Goal: Communication & Community: Ask a question

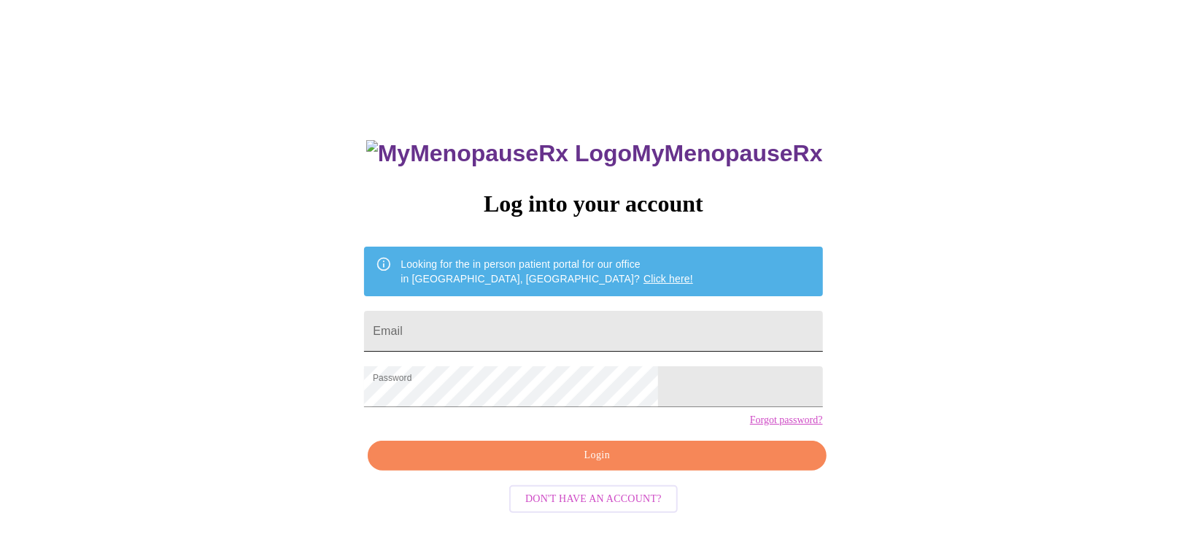
click at [609, 318] on input "Email" at bounding box center [593, 331] width 458 height 41
type input "sarah.samaro82@gmail.com"
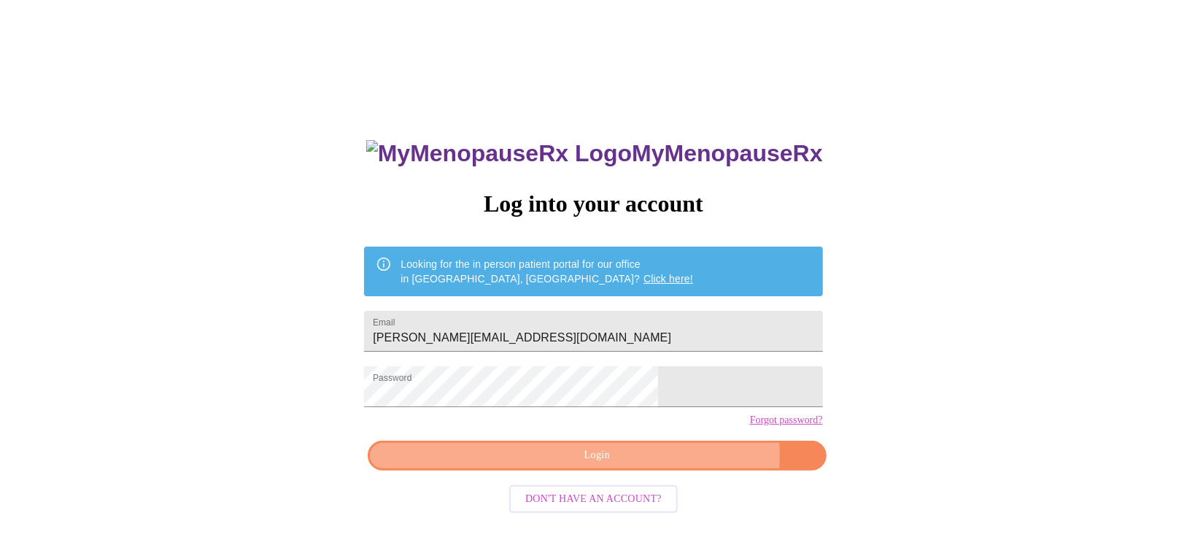
click at [657, 465] on span "Login" at bounding box center [597, 456] width 425 height 18
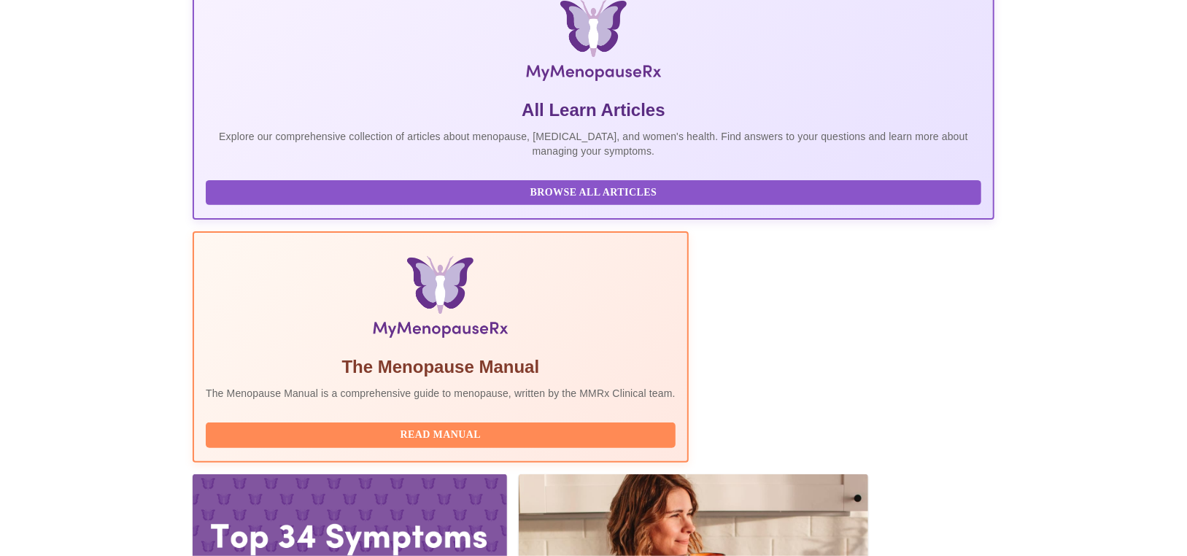
scroll to position [240, 0]
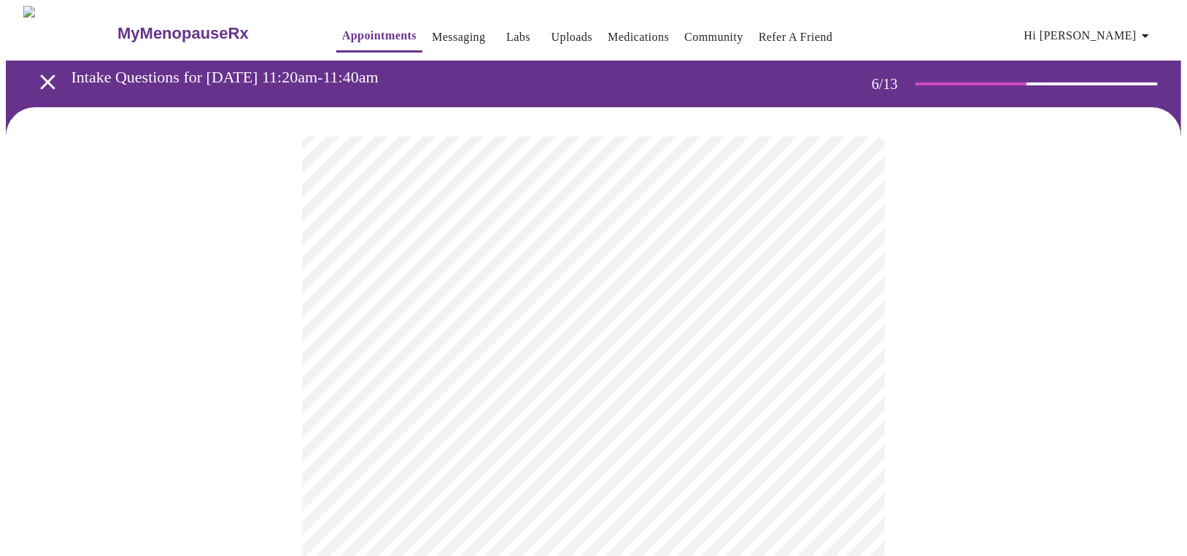
click at [1056, 332] on div at bounding box center [593, 445] width 1175 height 677
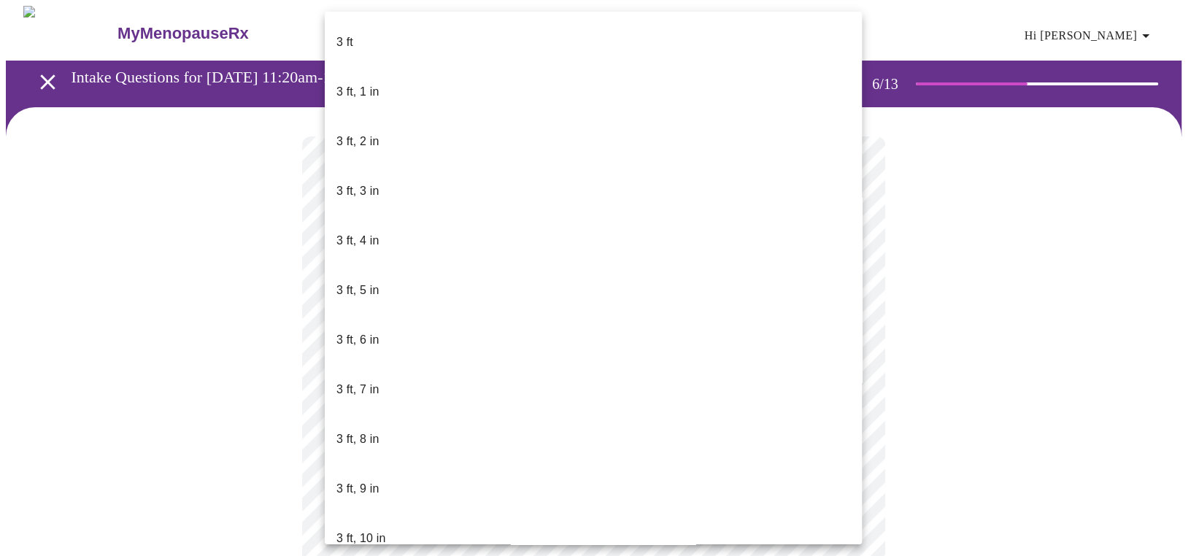
click at [849, 419] on body "MyMenopauseRx Appointments Messaging Labs Uploads Medications Community Refer a…" at bounding box center [599, 395] width 1187 height 778
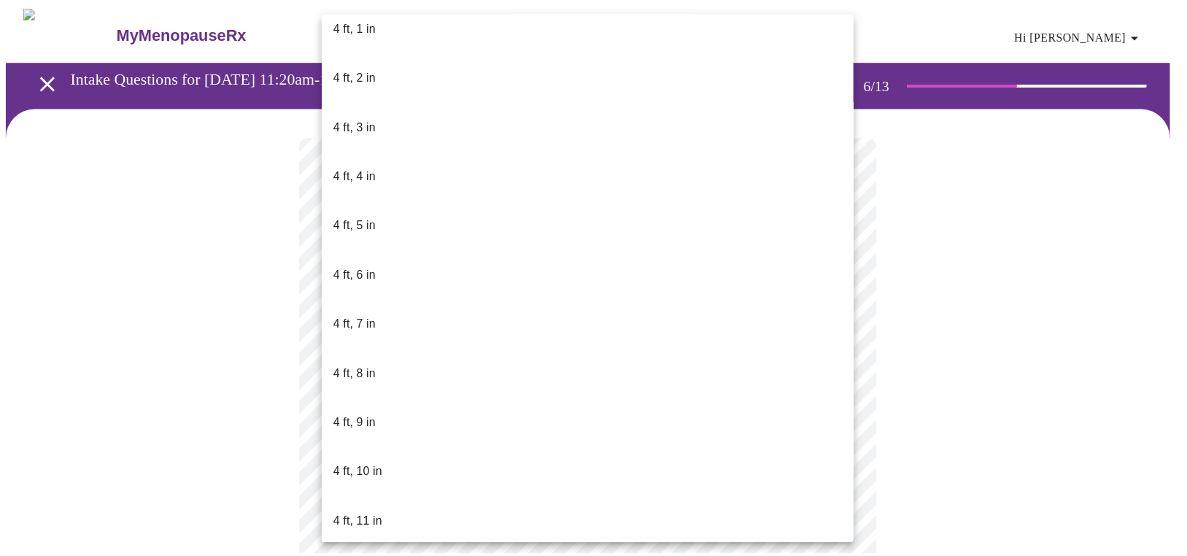
scroll to position [803, 0]
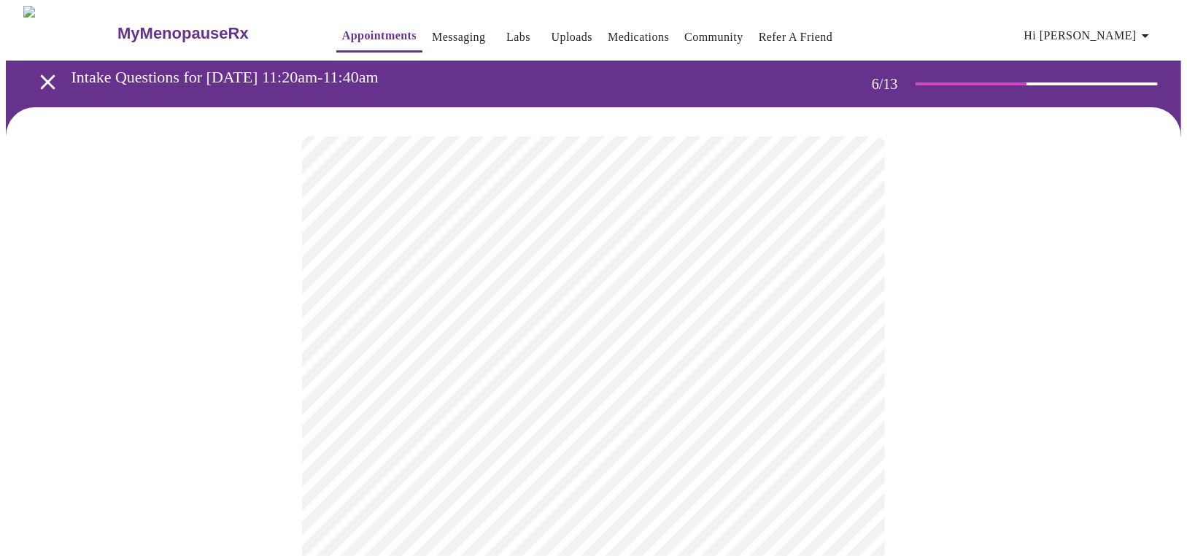
click at [962, 265] on div at bounding box center [593, 441] width 1175 height 668
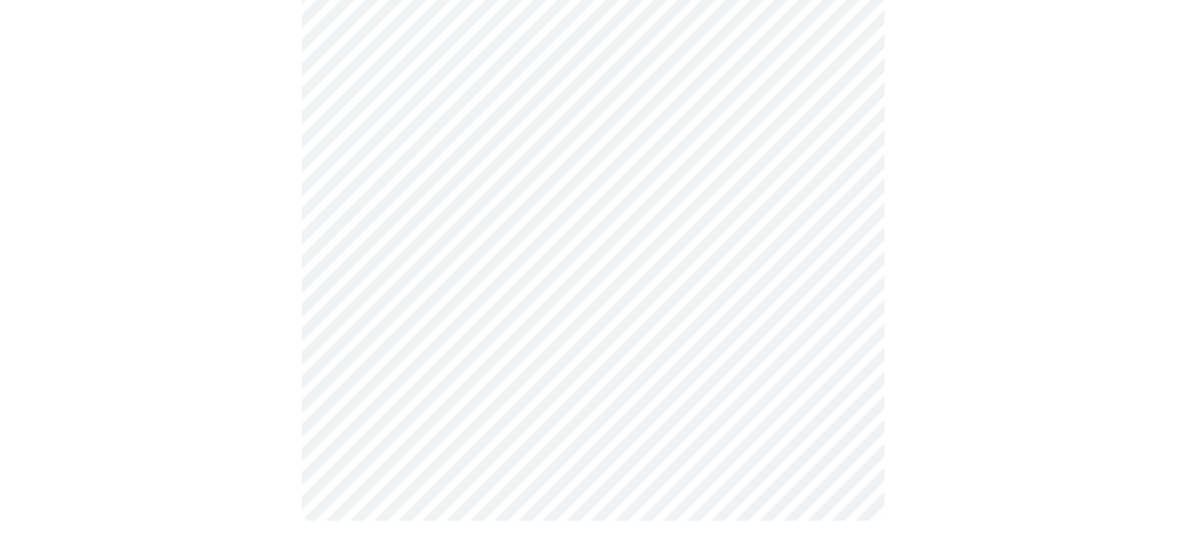
scroll to position [182, 0]
click at [1064, 255] on div at bounding box center [593, 244] width 1175 height 637
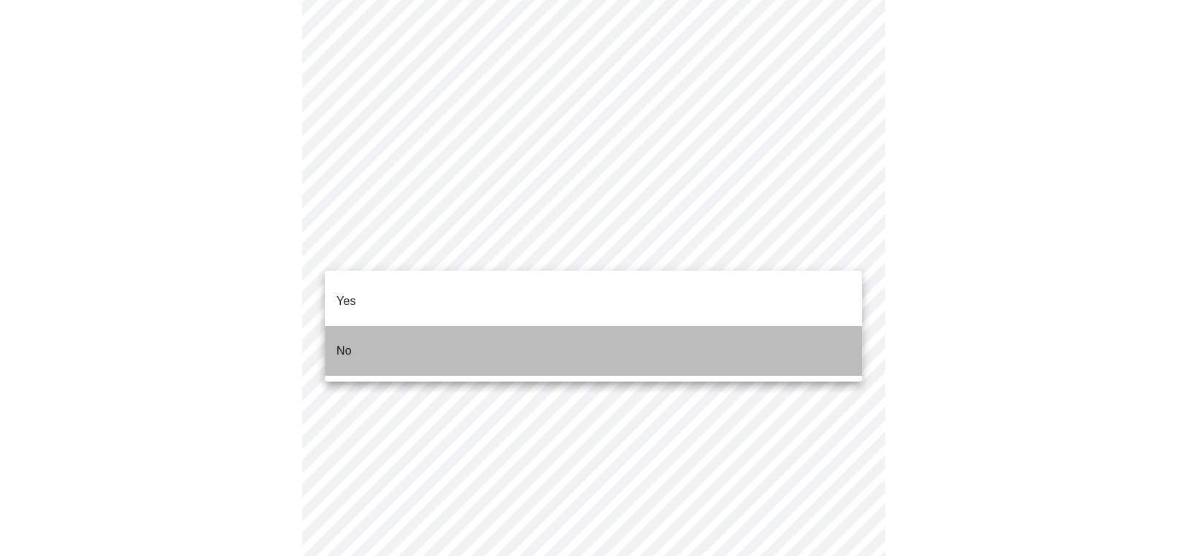
click at [325, 326] on li "No" at bounding box center [593, 351] width 537 height 50
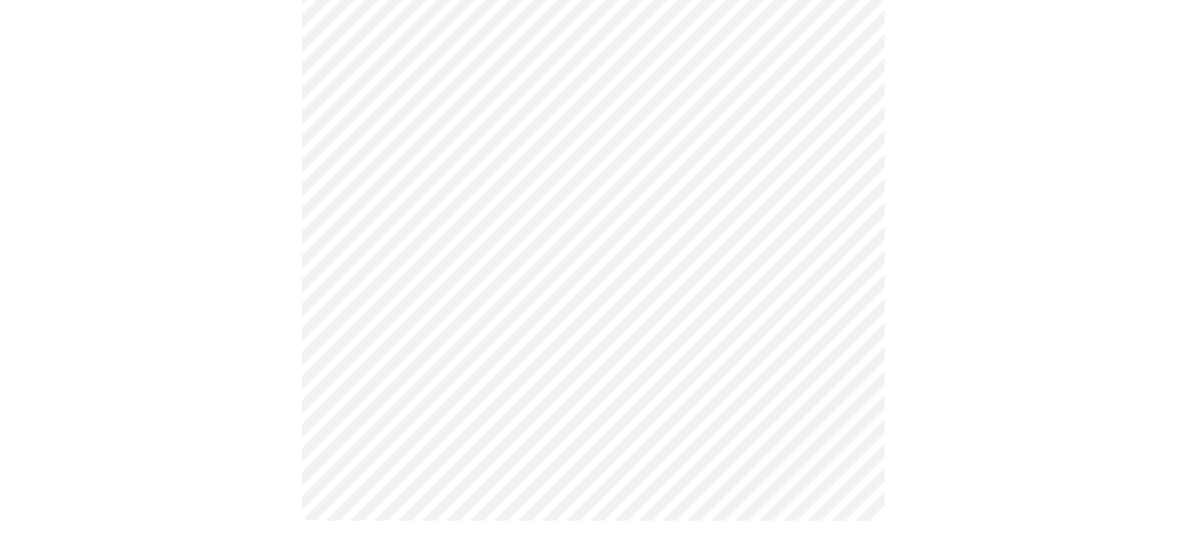
scroll to position [4010, 0]
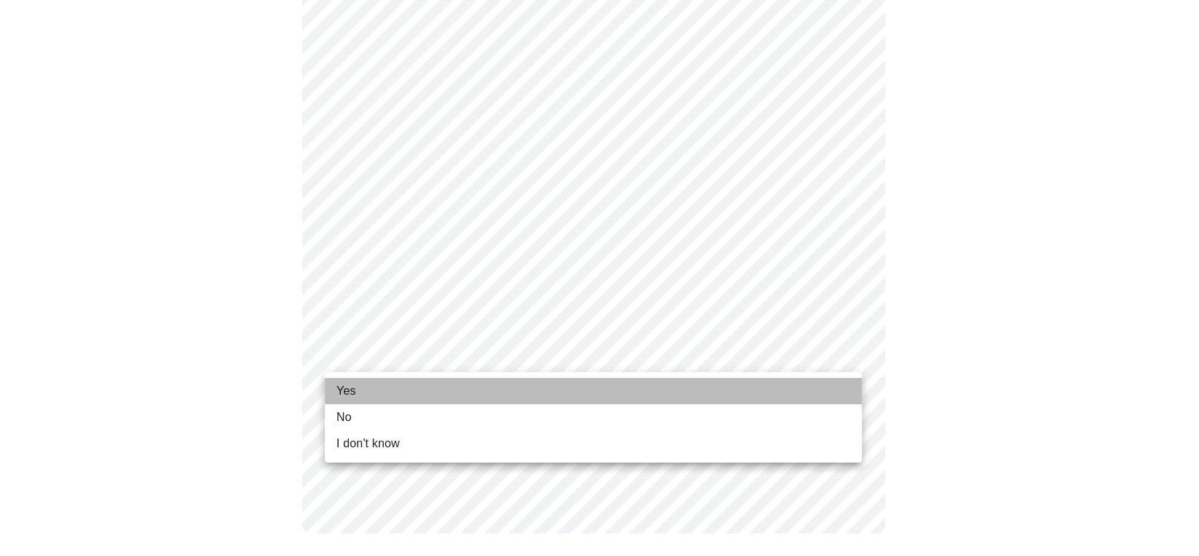
click at [373, 383] on li "Yes" at bounding box center [593, 391] width 537 height 26
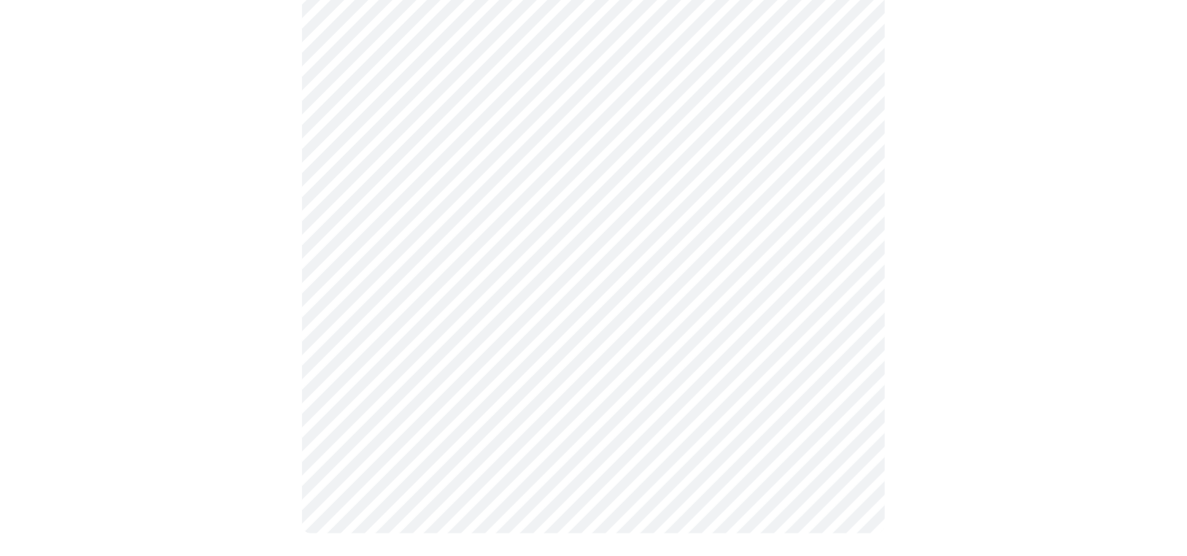
scroll to position [0, 0]
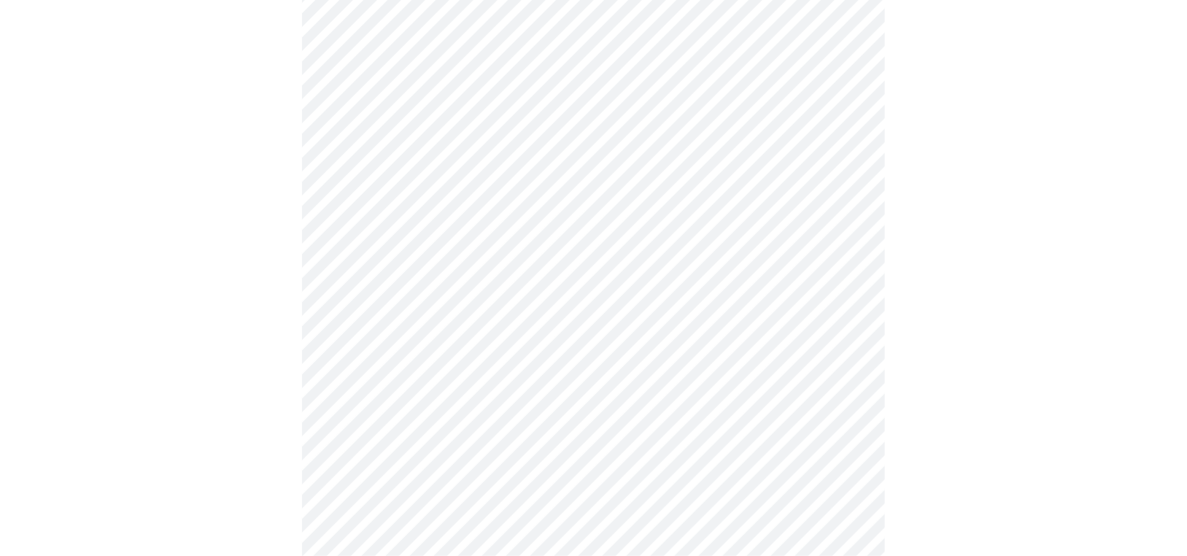
scroll to position [292, 0]
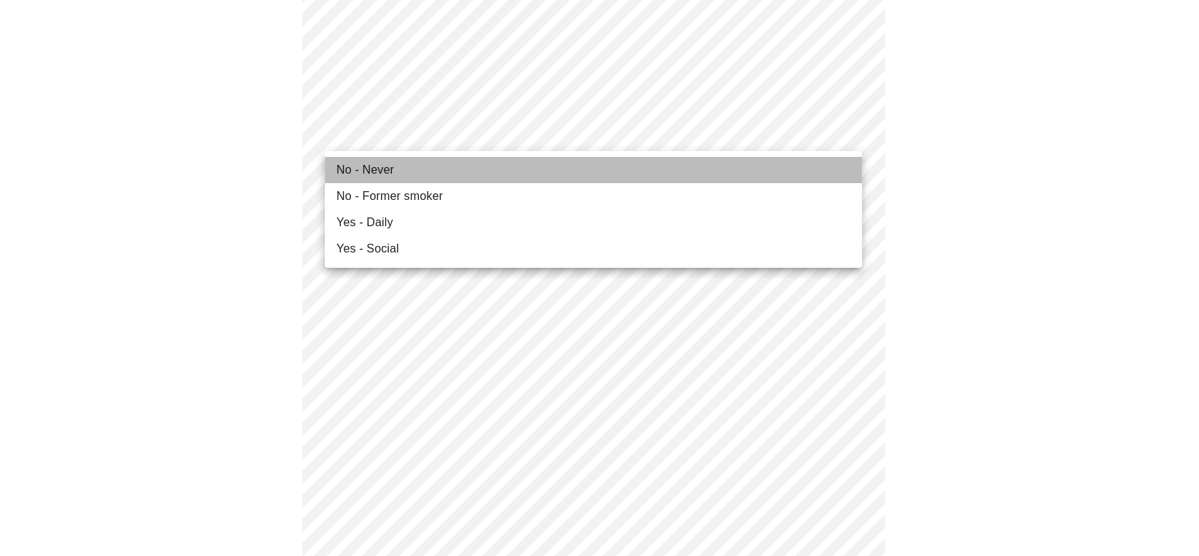
click at [415, 157] on li "No - Never" at bounding box center [593, 170] width 537 height 26
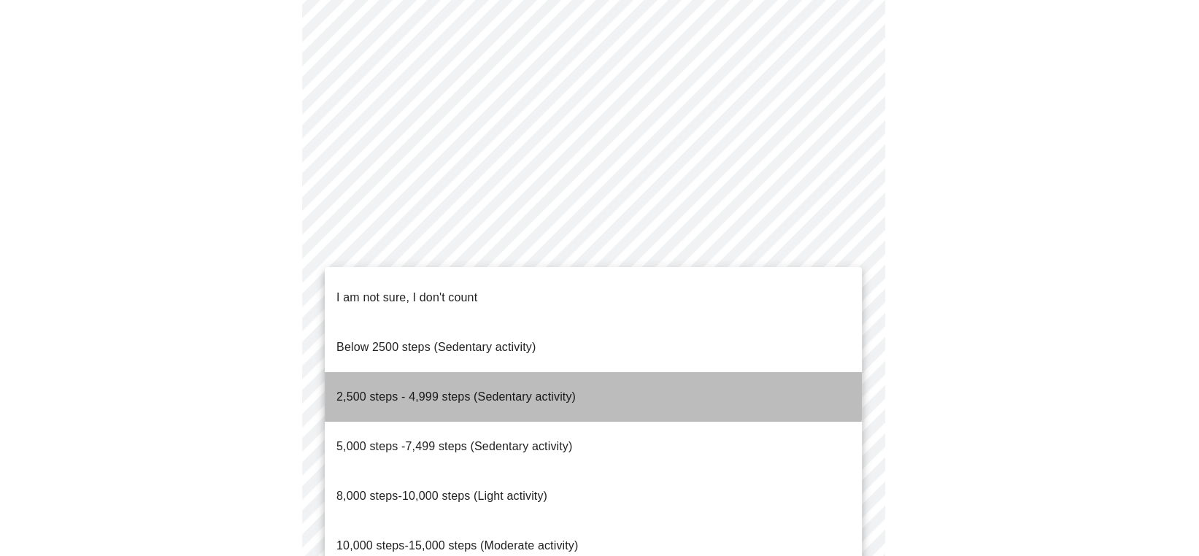
click at [469, 390] on span "2,500 steps - 4,999 steps (Sedentary activity)" at bounding box center [455, 396] width 239 height 12
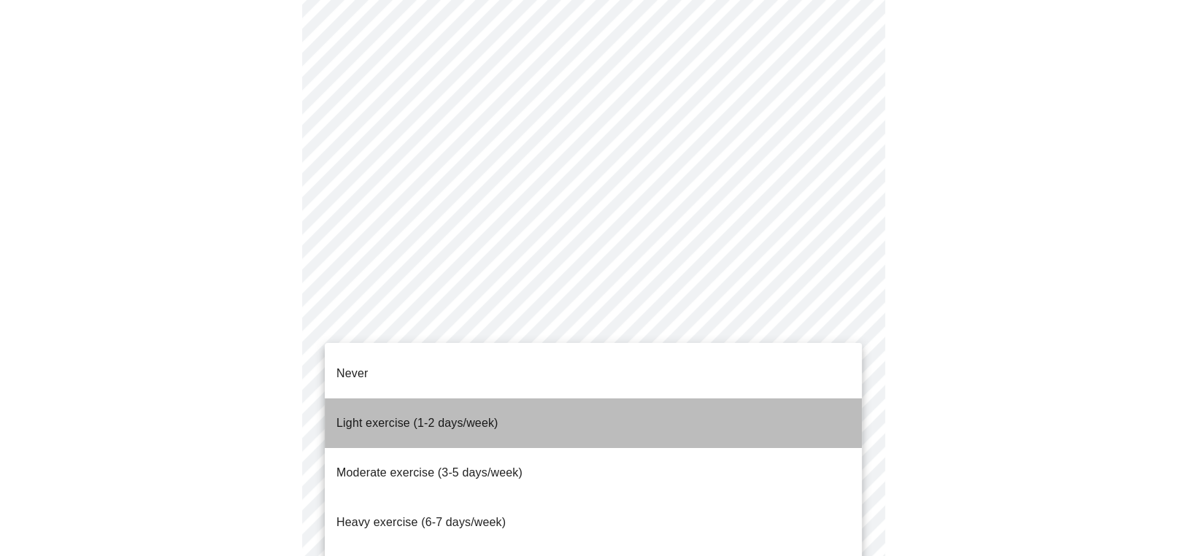
click at [477, 417] on span "Light exercise (1-2 days/week)" at bounding box center [417, 423] width 162 height 12
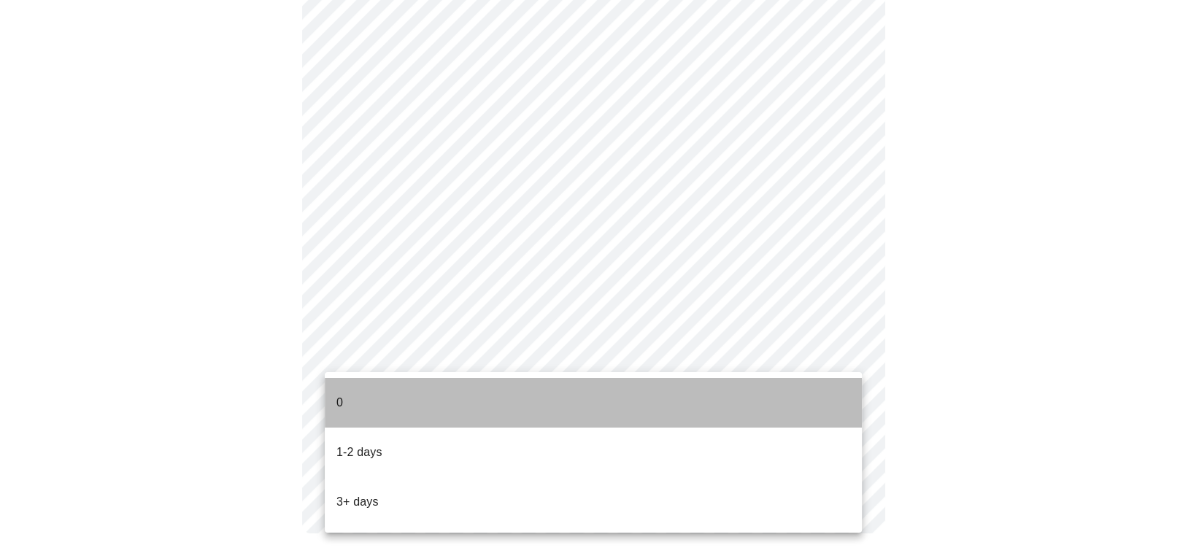
click at [447, 391] on li "0" at bounding box center [593, 403] width 537 height 50
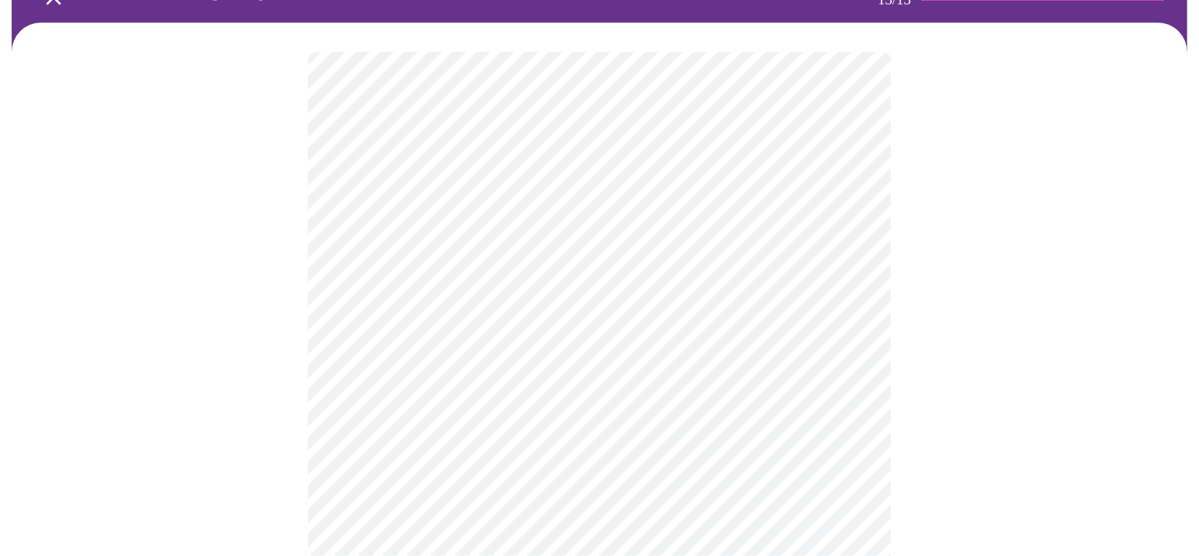
scroll to position [73, 0]
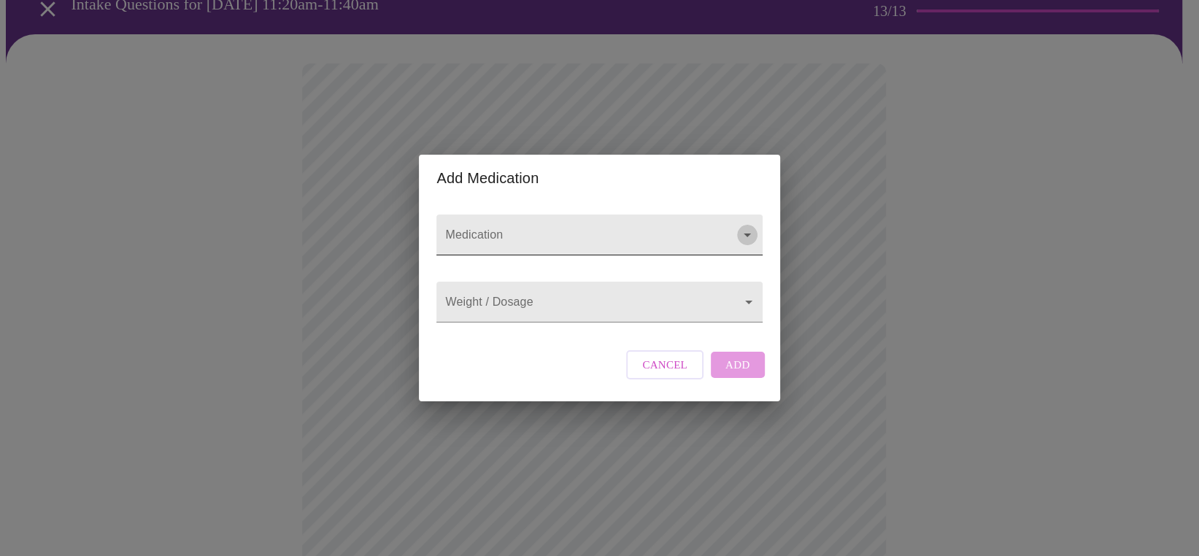
click at [738, 226] on icon "Open" at bounding box center [747, 235] width 18 height 18
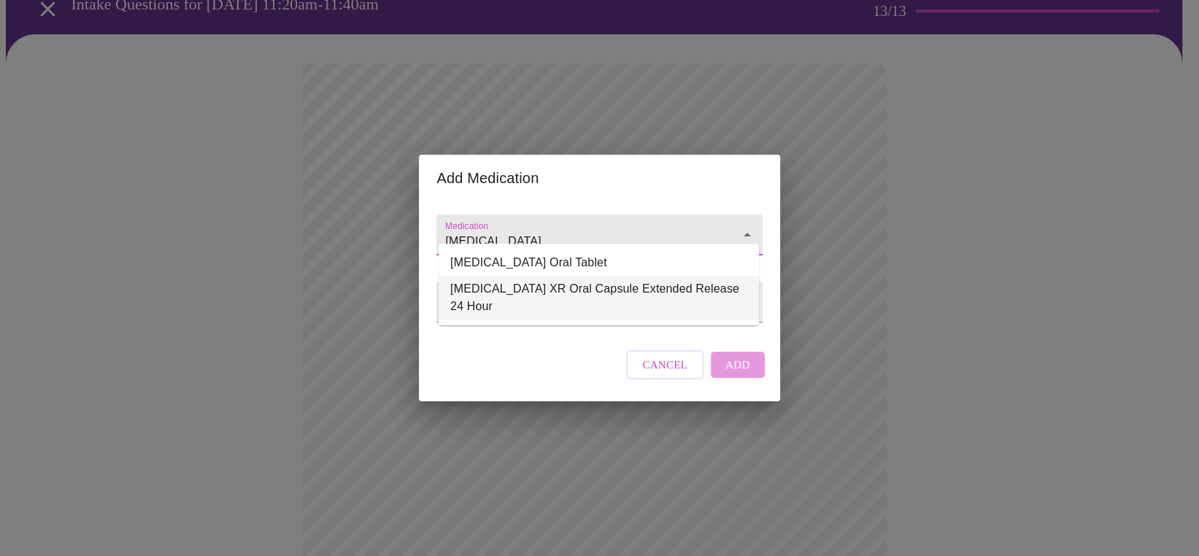
click at [668, 280] on li "Adderall XR Oral Capsule Extended Release 24 Hour" at bounding box center [598, 298] width 320 height 44
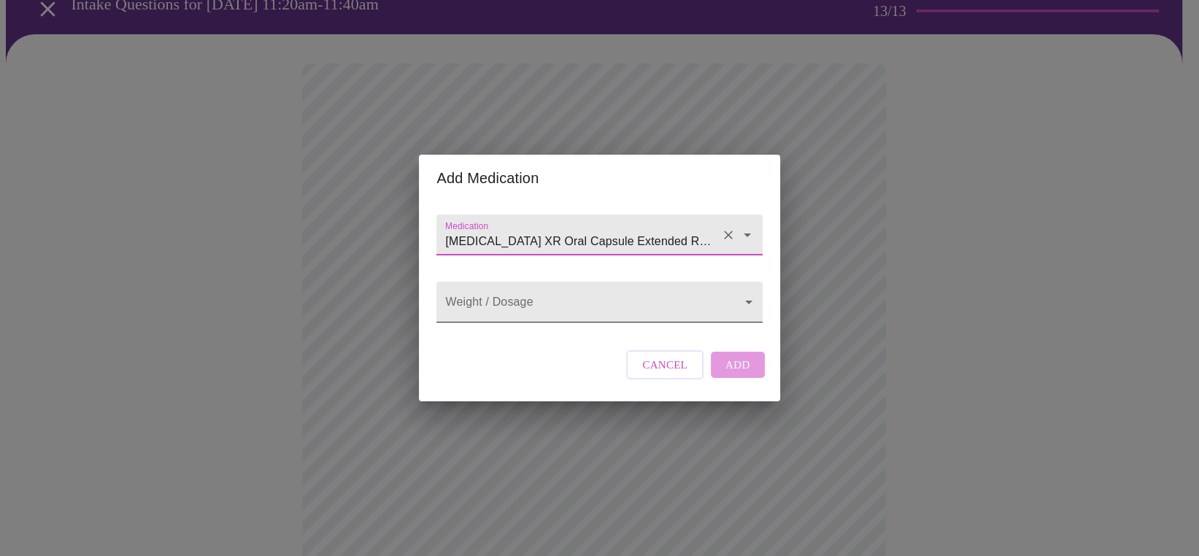
type input "Adderall XR Oral Capsule Extended Release 24 Hour"
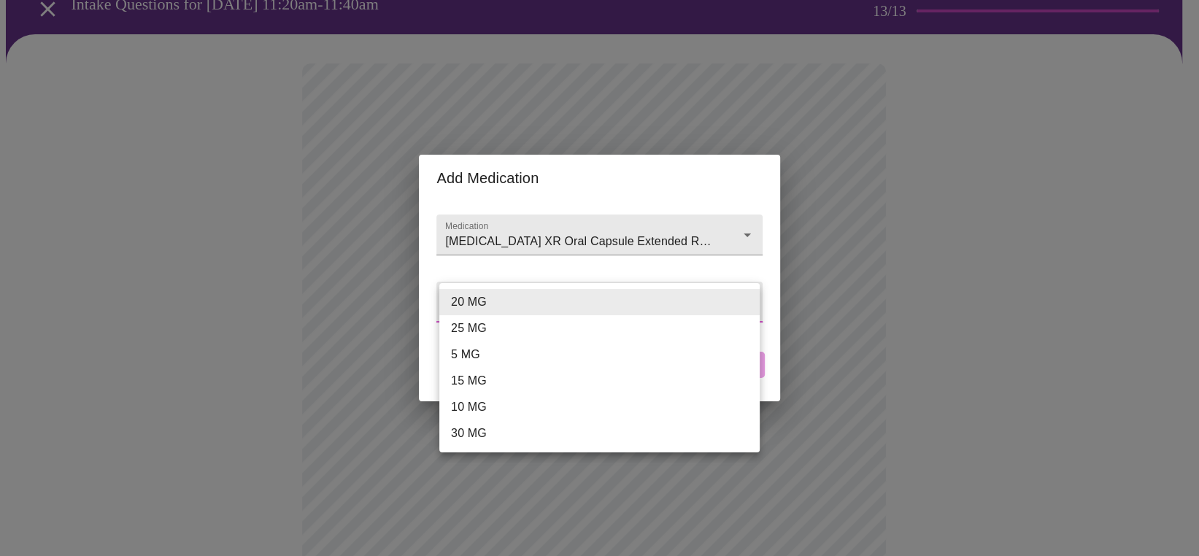
click at [485, 299] on body "MyMenopauseRx Appointments Messaging Labs Uploads Medications Community Refer a…" at bounding box center [599, 481] width 1187 height 1096
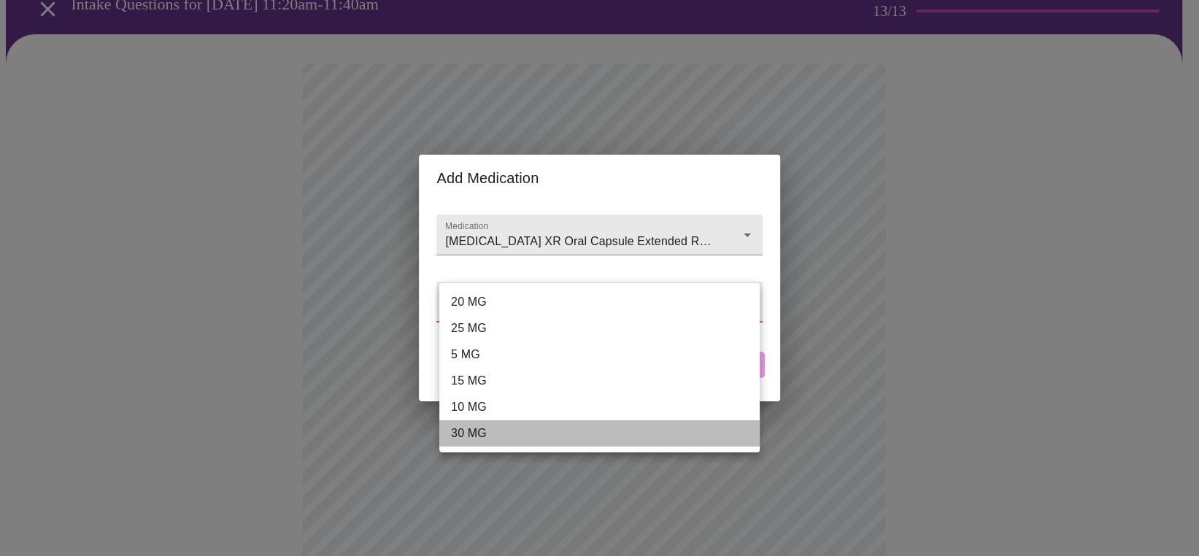
click at [480, 428] on li "30 MG" at bounding box center [599, 433] width 320 height 26
type input "30 MG"
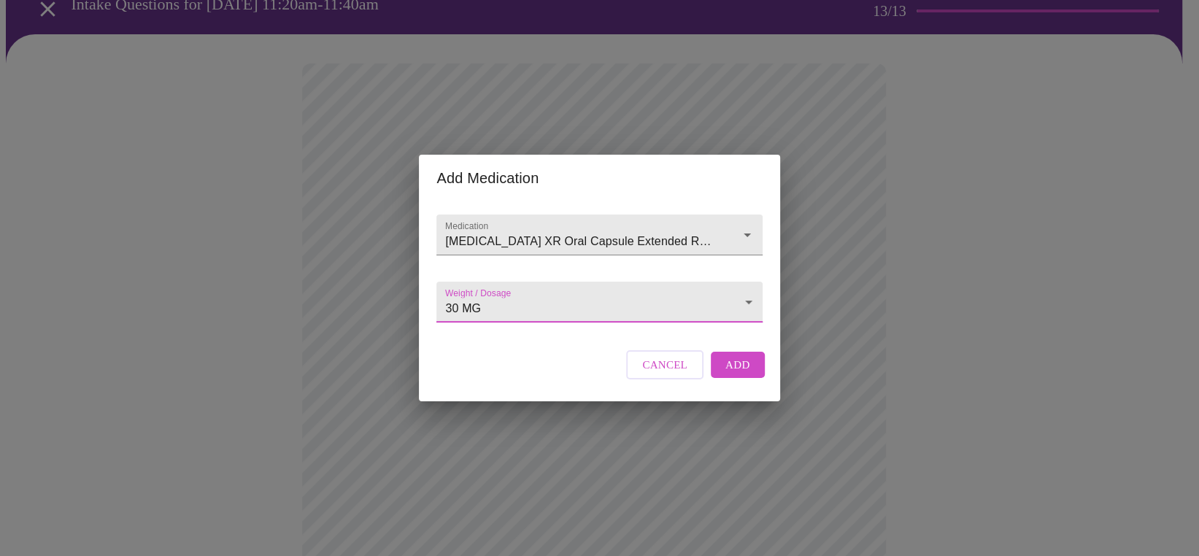
click at [748, 378] on button "Add" at bounding box center [738, 365] width 54 height 26
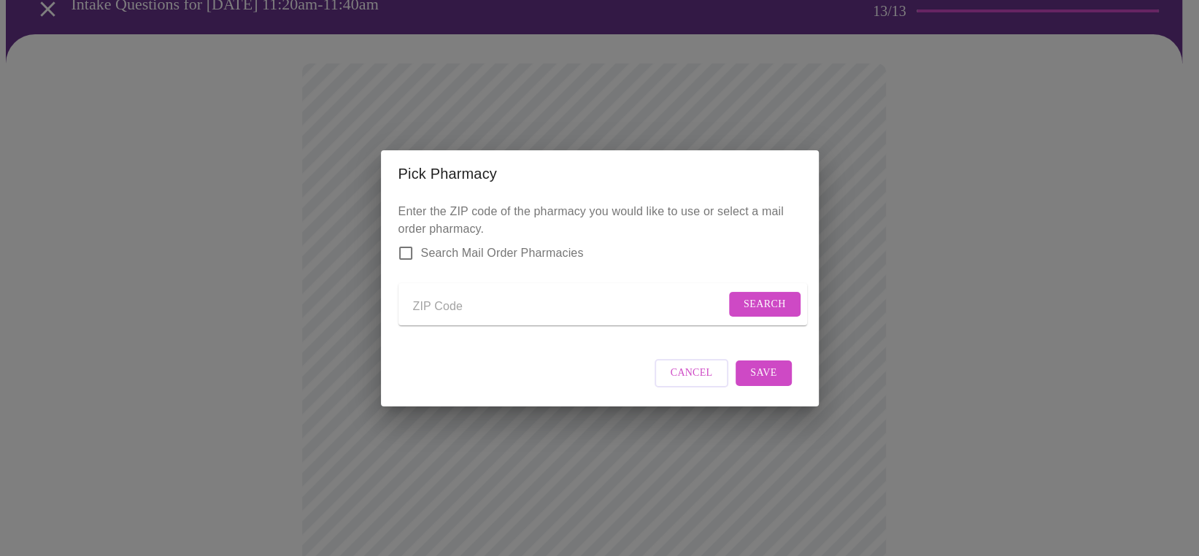
click at [452, 301] on input "Send a message to your care team" at bounding box center [569, 306] width 312 height 23
type input "85388"
click at [778, 295] on span "Search" at bounding box center [764, 304] width 42 height 18
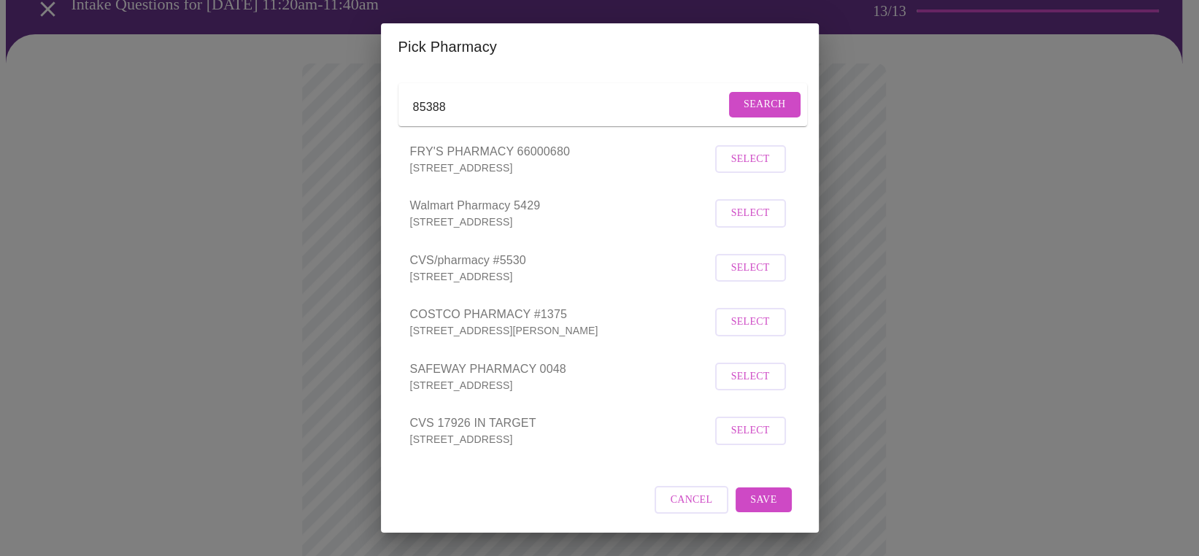
scroll to position [90, 0]
click at [553, 96] on input "85388" at bounding box center [569, 107] width 312 height 23
click at [768, 96] on span "Search" at bounding box center [764, 105] width 42 height 18
click at [687, 500] on span "Cancel" at bounding box center [692, 500] width 42 height 18
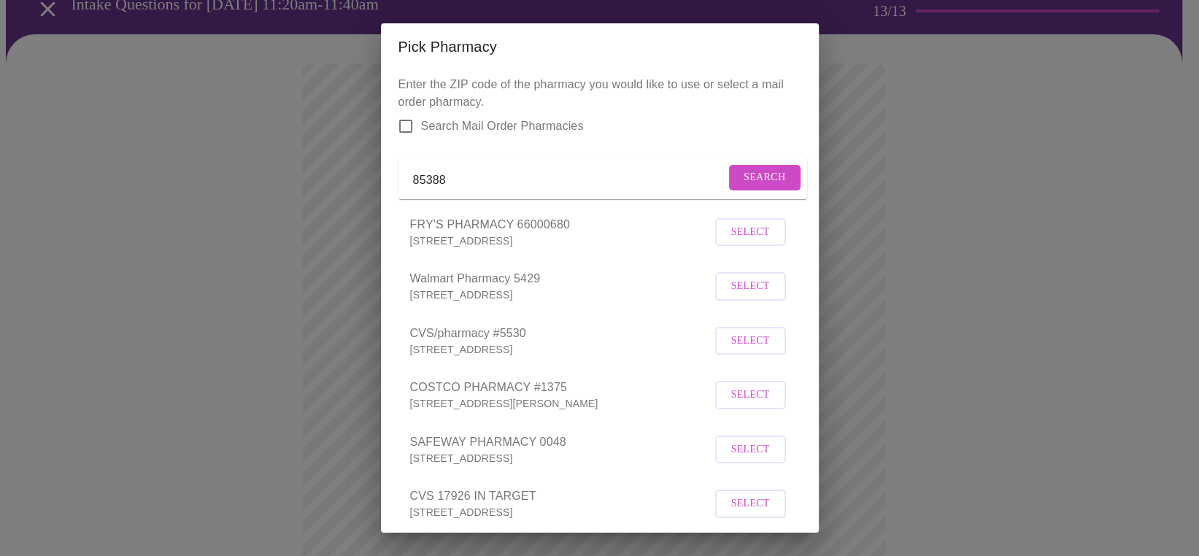
click at [492, 182] on input "85388" at bounding box center [569, 180] width 312 height 23
click at [765, 179] on span "Search" at bounding box center [764, 178] width 42 height 18
click at [671, 188] on input "safeway" at bounding box center [581, 180] width 337 height 23
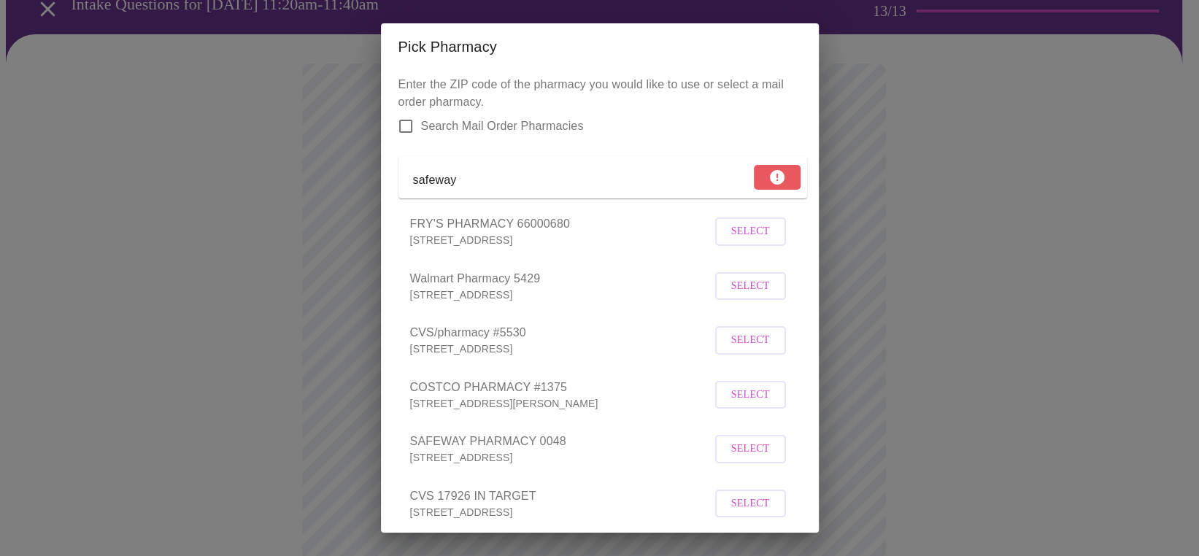
click at [672, 188] on input "safeway" at bounding box center [581, 180] width 337 height 23
type input "85388"
click at [758, 172] on button "Search" at bounding box center [765, 178] width 72 height 26
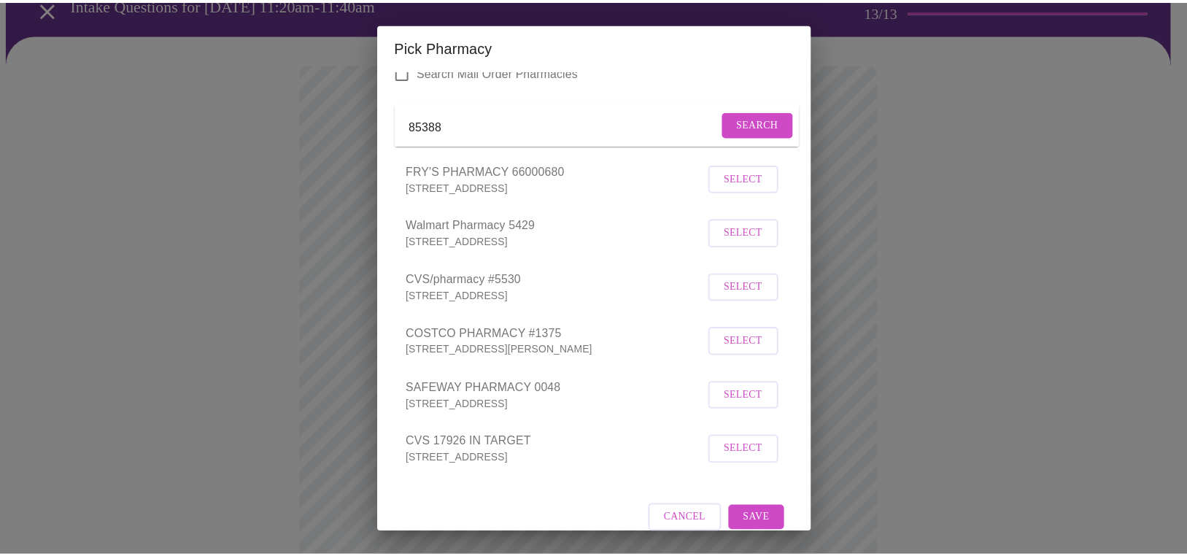
scroll to position [0, 0]
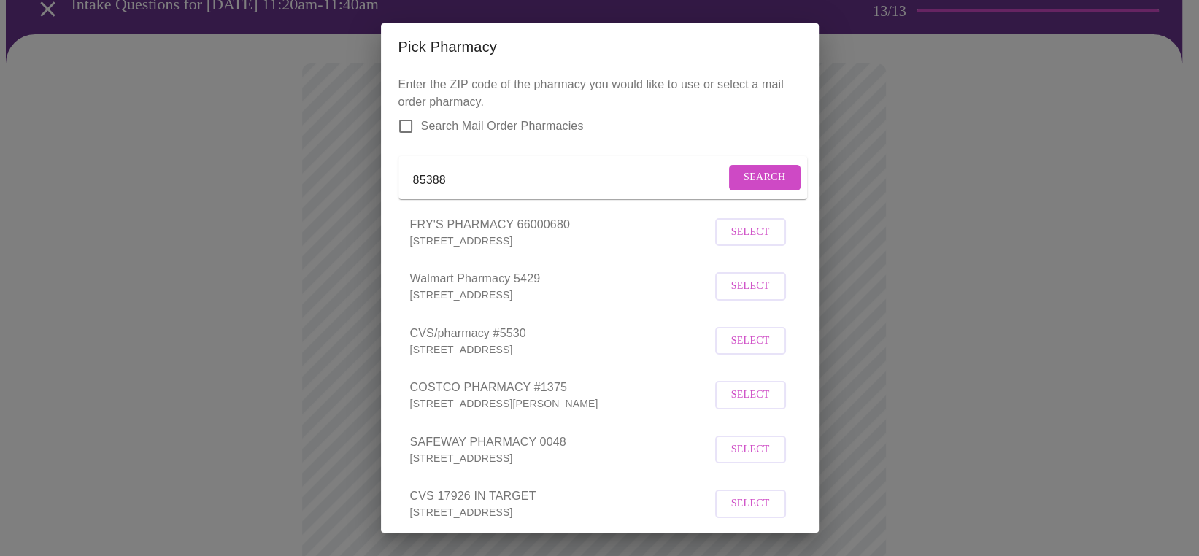
click at [1108, 69] on div "Pick Pharmacy Enter the ZIP code of the pharmacy you would like to use or selec…" at bounding box center [599, 278] width 1199 height 556
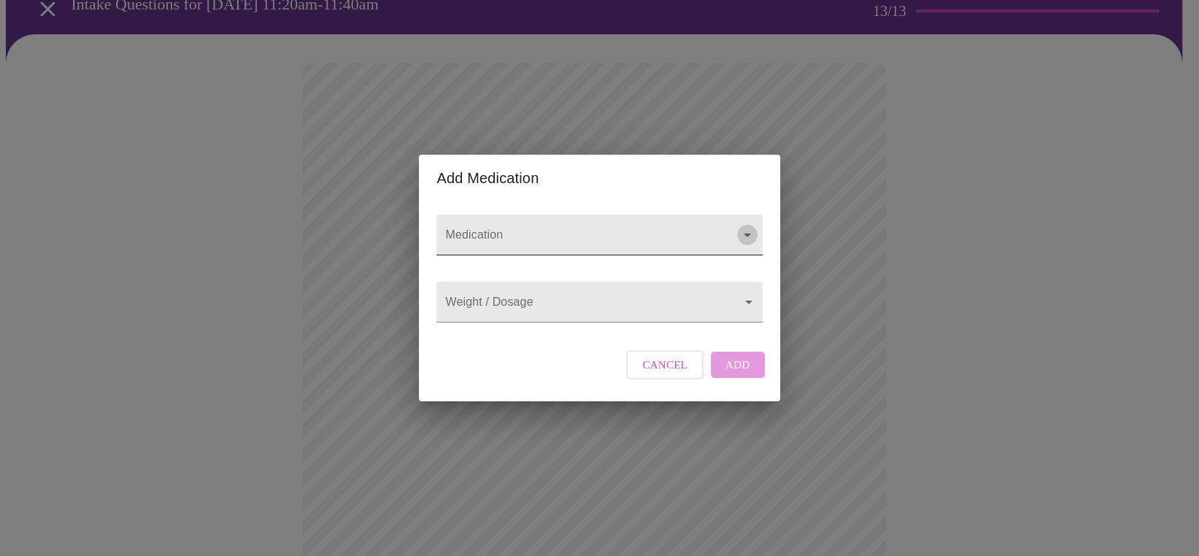
click at [746, 226] on icon "Open" at bounding box center [747, 235] width 18 height 18
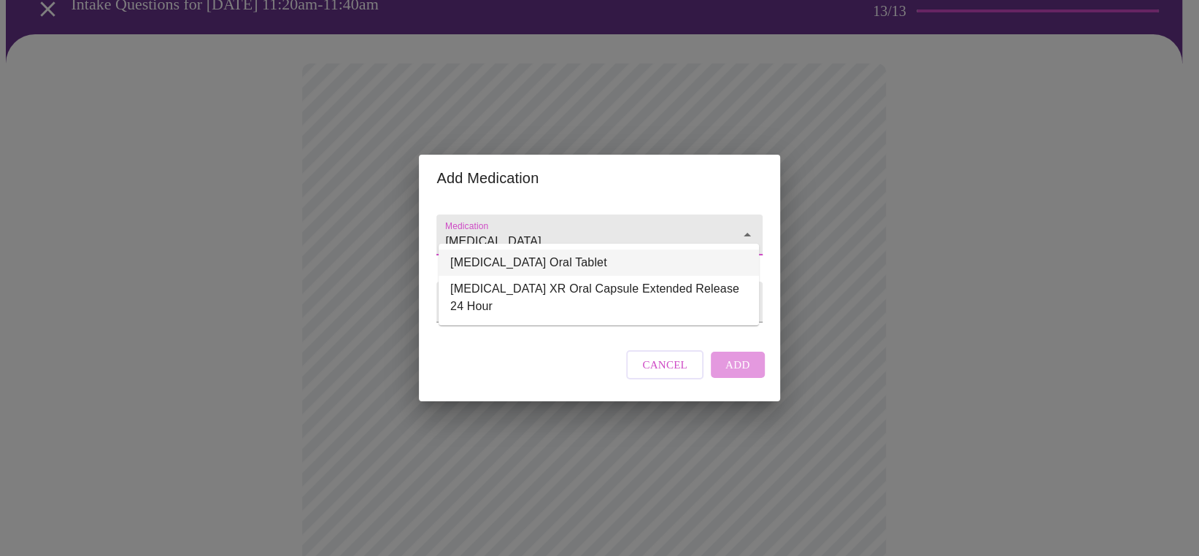
click at [509, 264] on li "Adderall Oral Tablet" at bounding box center [598, 263] width 320 height 26
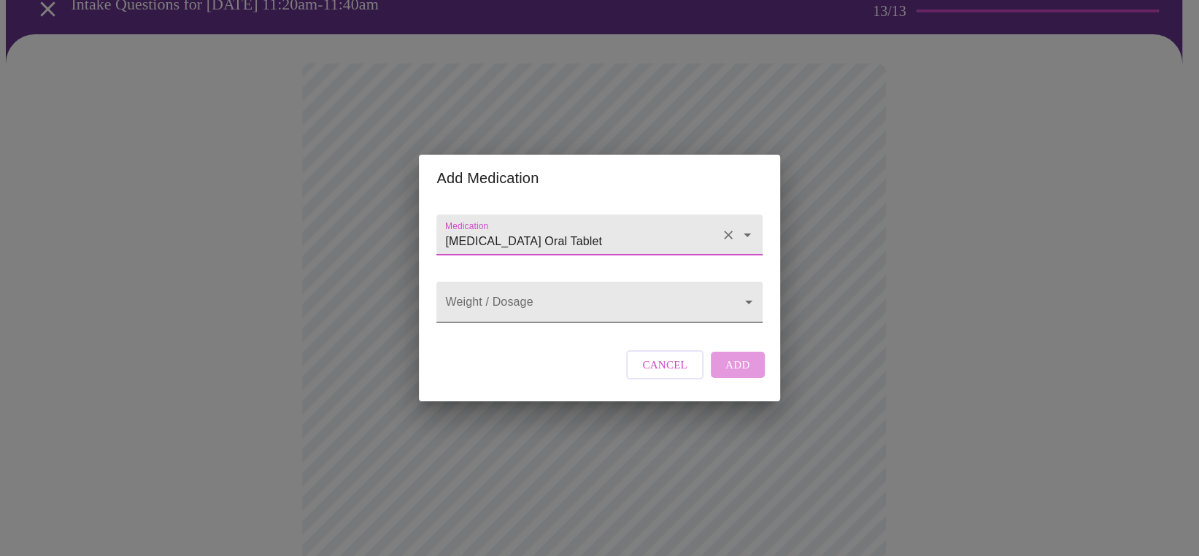
type input "Adderall Oral Tablet"
click at [749, 295] on body "MyMenopauseRx Appointments Messaging Labs Uploads Medications Community Refer a…" at bounding box center [599, 496] width 1187 height 1127
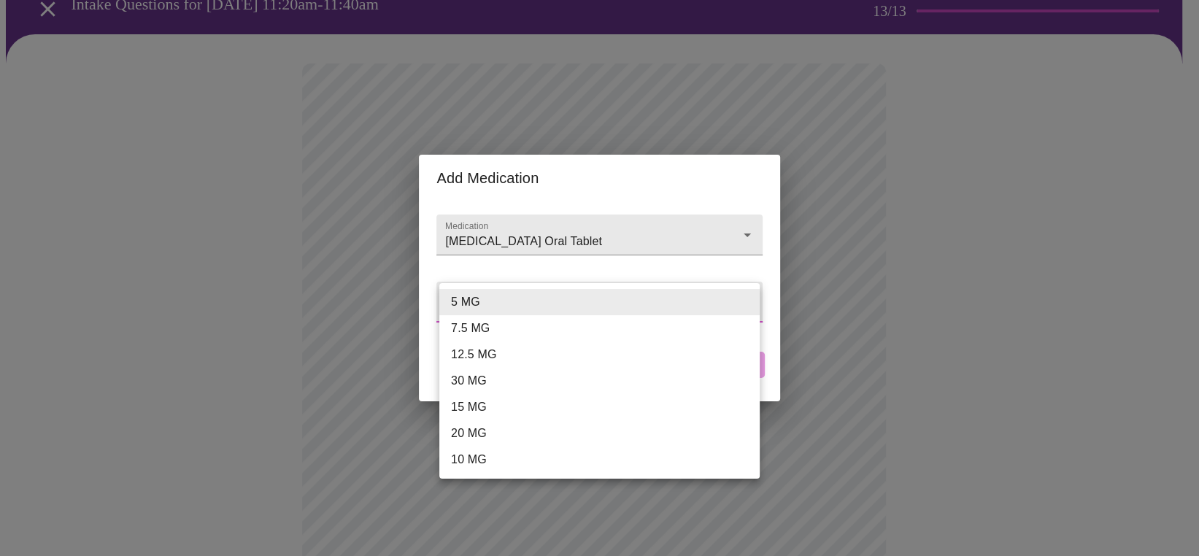
click at [474, 462] on li "10 MG" at bounding box center [599, 460] width 320 height 26
type input "10 MG"
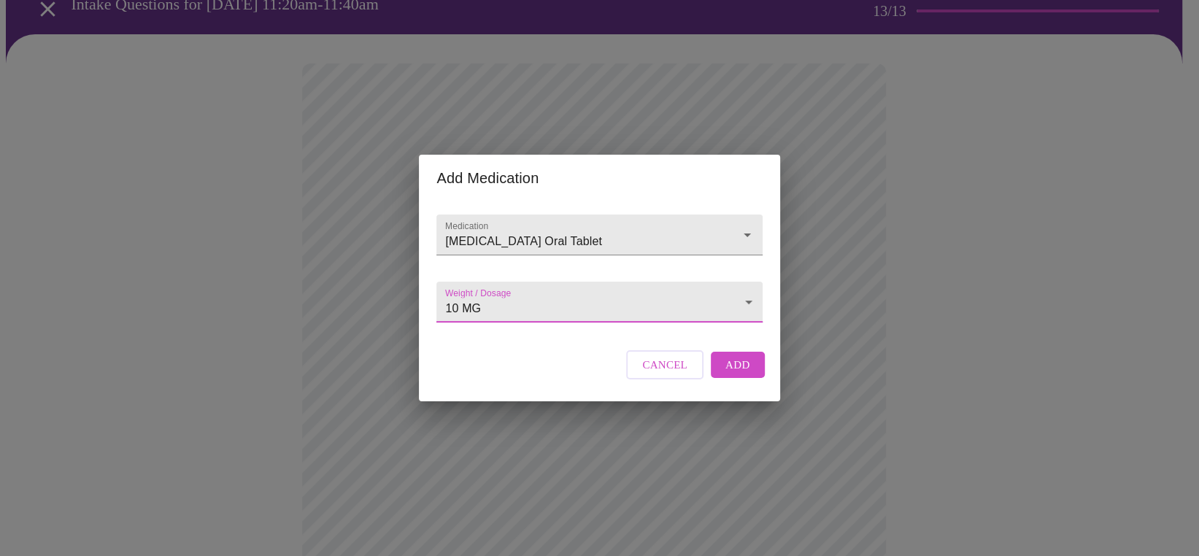
click at [743, 374] on span "Add" at bounding box center [737, 364] width 25 height 19
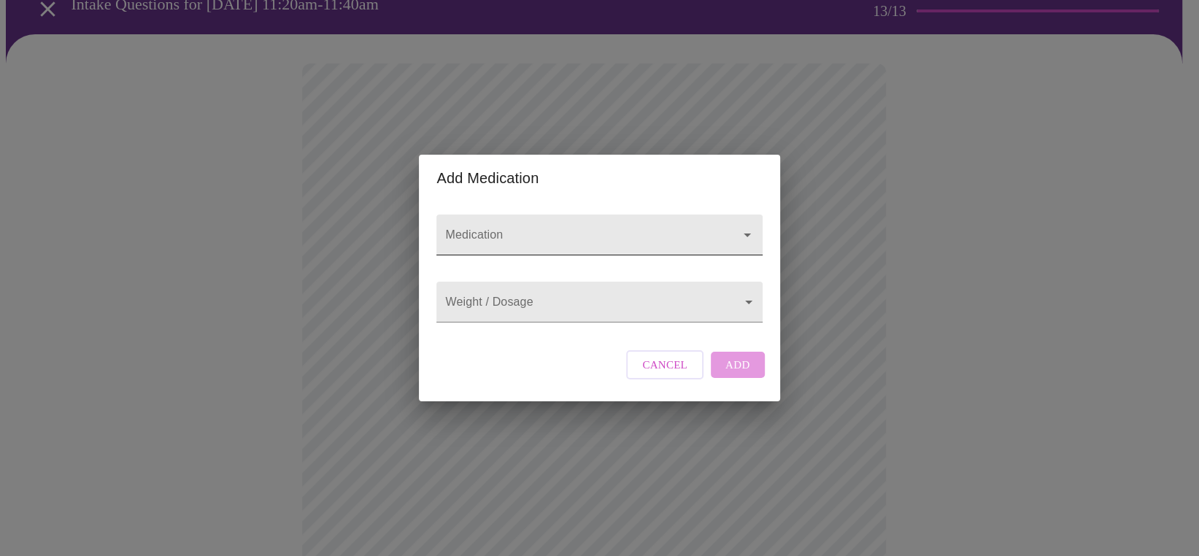
click at [739, 226] on icon "Open" at bounding box center [747, 235] width 18 height 18
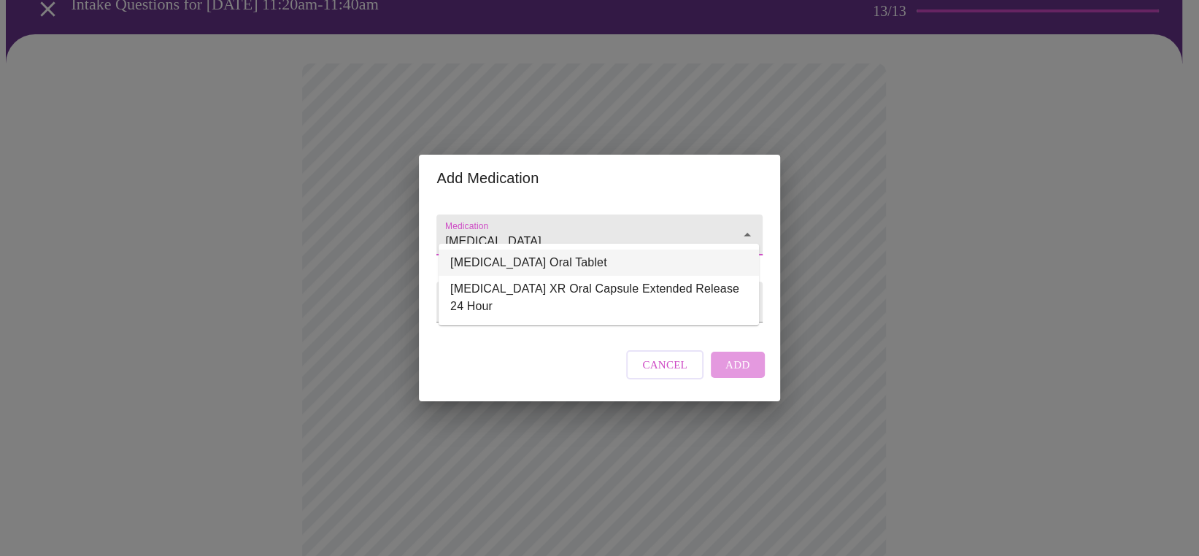
click at [612, 266] on li "Adderall Oral Tablet" at bounding box center [598, 263] width 320 height 26
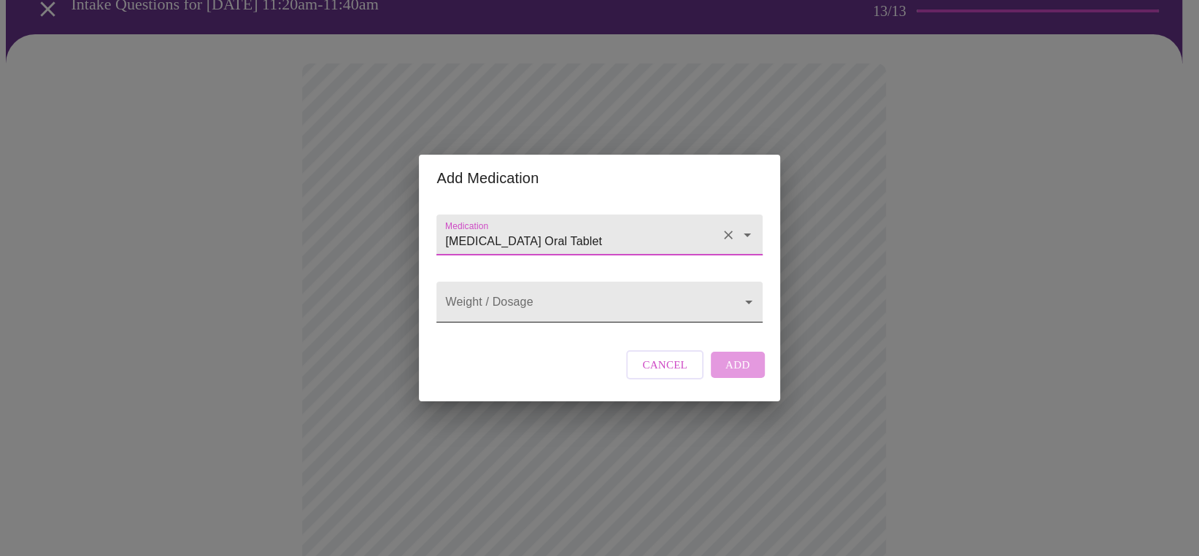
type input "Adderall Oral Tablet"
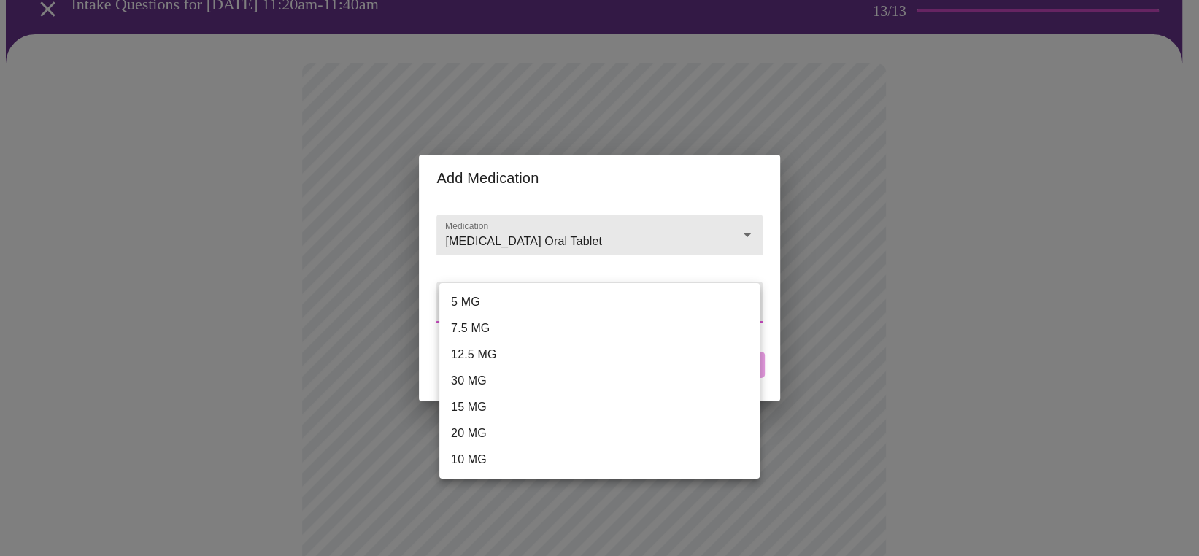
click at [746, 300] on body "MyMenopauseRx Appointments Messaging Labs Uploads Medications Community Refer a…" at bounding box center [599, 523] width 1187 height 1181
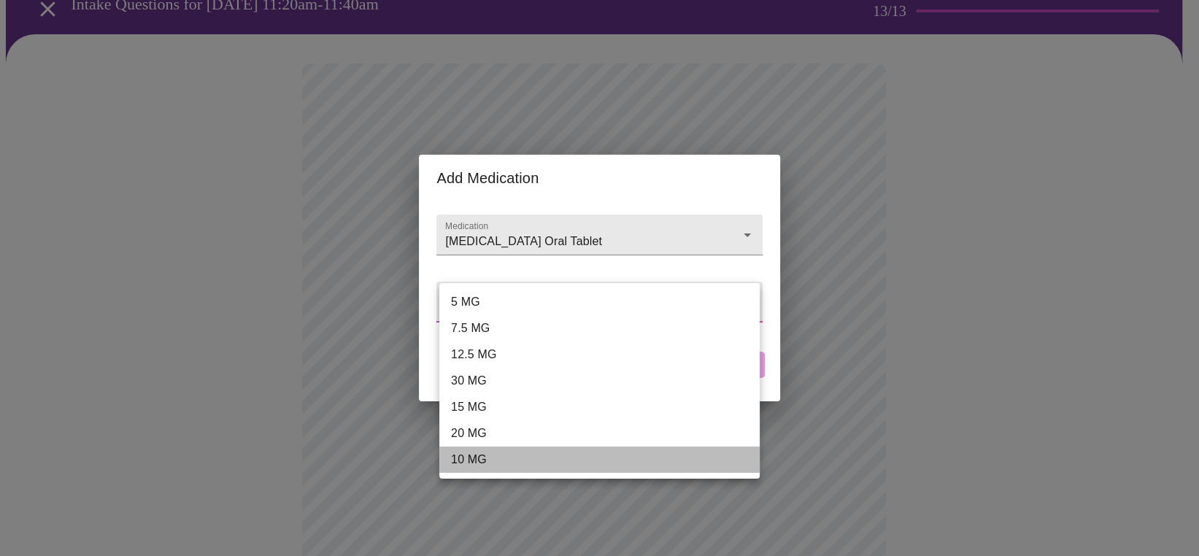
click at [476, 450] on li "10 MG" at bounding box center [599, 460] width 320 height 26
type input "10 MG"
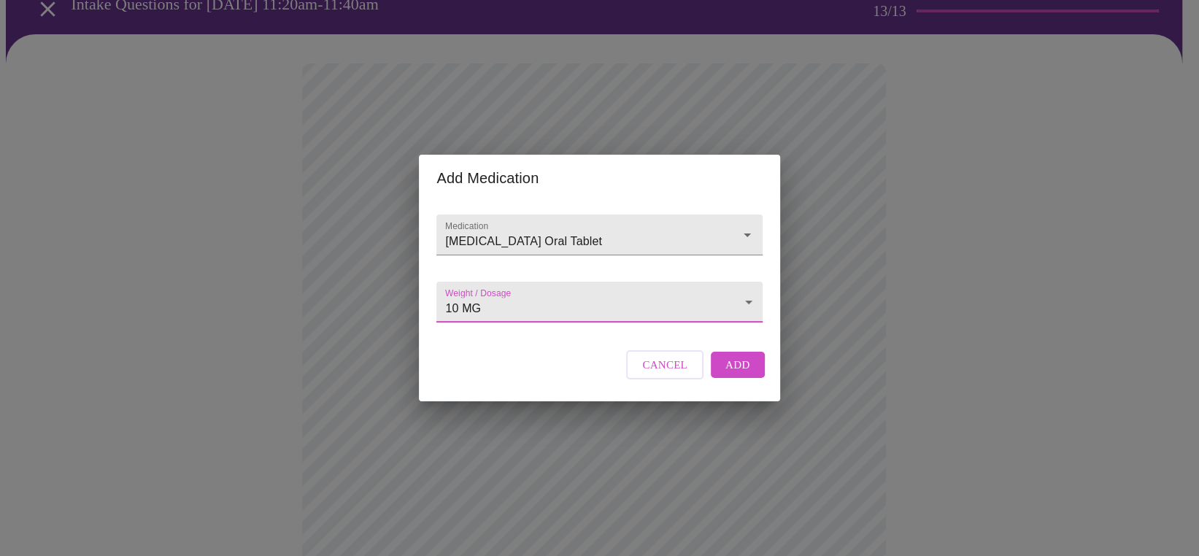
click at [746, 375] on button "Add" at bounding box center [738, 365] width 54 height 26
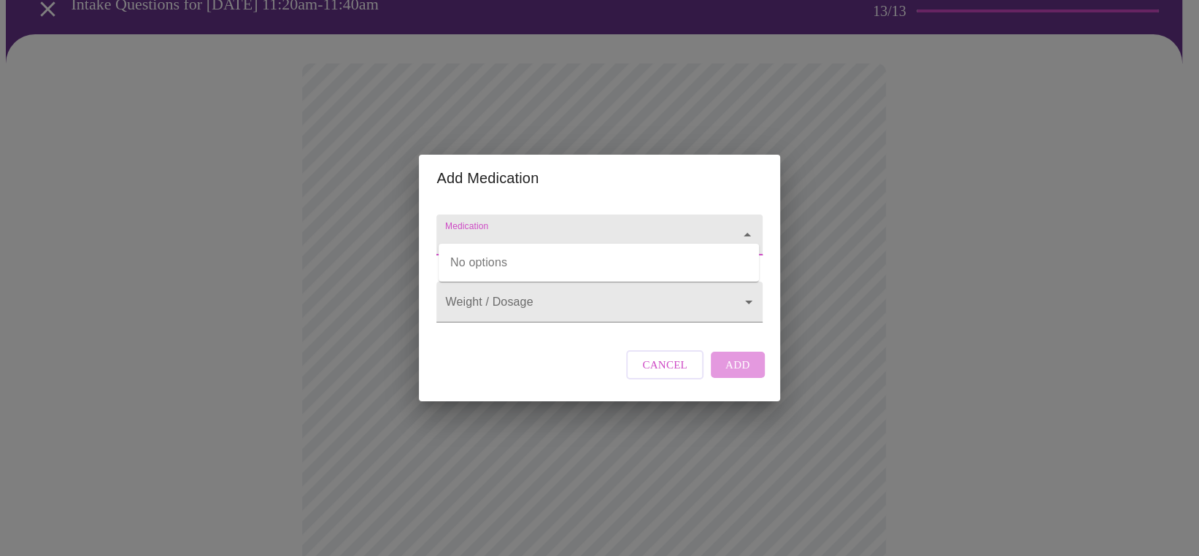
click at [689, 228] on input "Medication" at bounding box center [578, 241] width 272 height 27
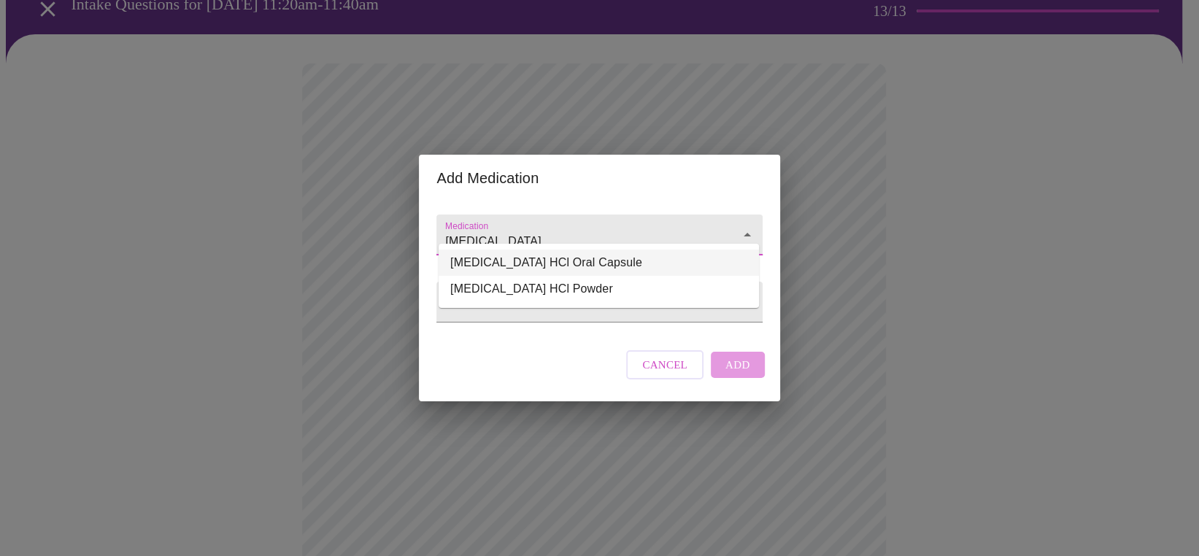
click at [568, 253] on li "Prazosin HCl Oral Capsule" at bounding box center [598, 263] width 320 height 26
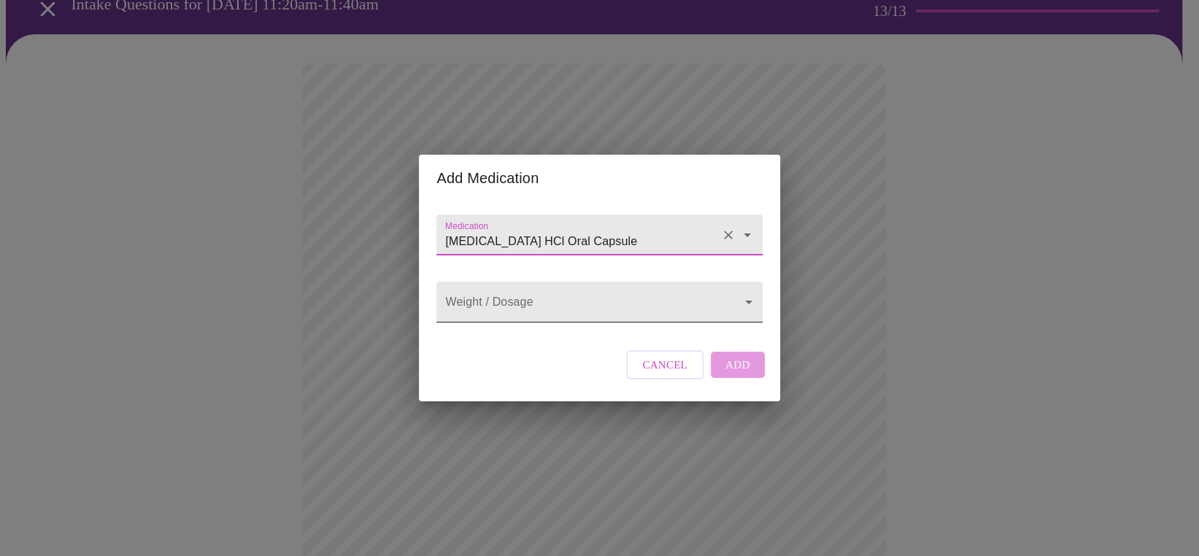
type input "Prazosin HCl Oral Capsule"
click at [744, 298] on body "MyMenopauseRx Appointments Messaging Labs Uploads Medications Community Refer a…" at bounding box center [599, 550] width 1187 height 1235
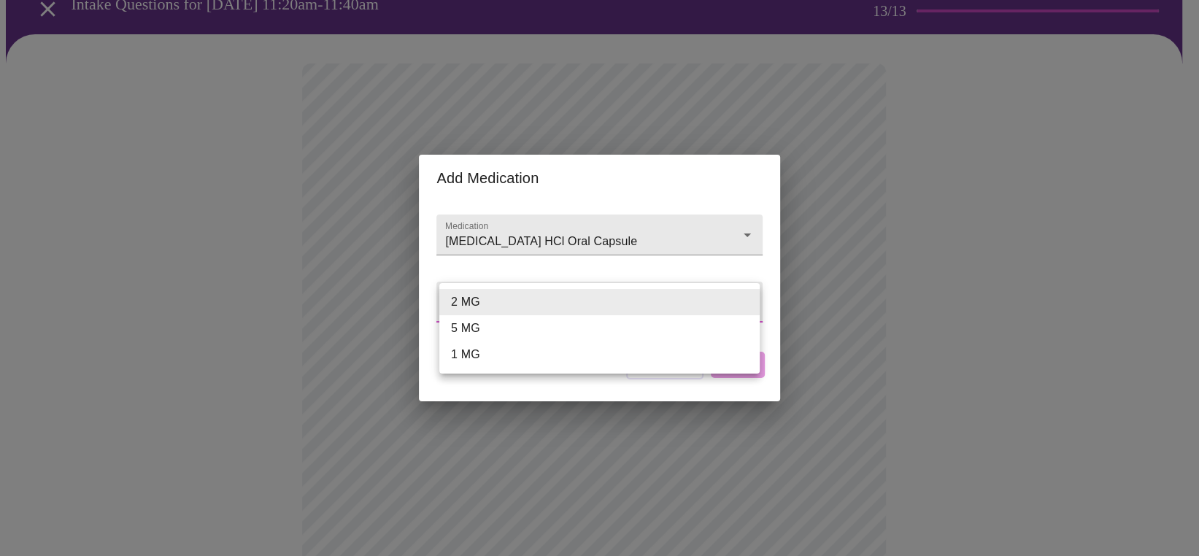
click at [480, 321] on li "5 MG" at bounding box center [599, 328] width 320 height 26
type input "5 MG"
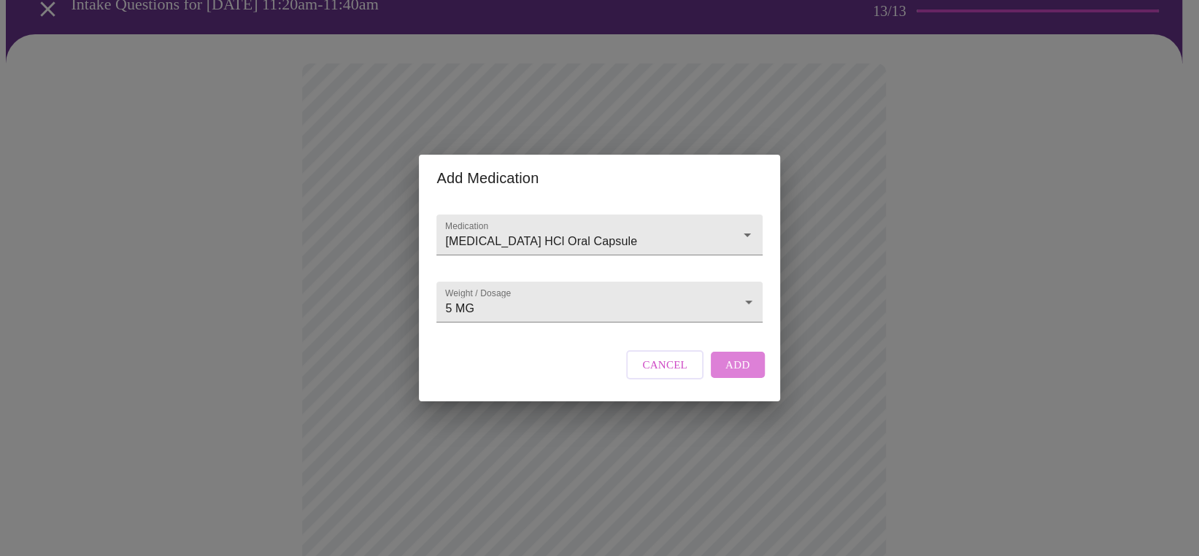
click at [737, 374] on span "Add" at bounding box center [737, 364] width 25 height 19
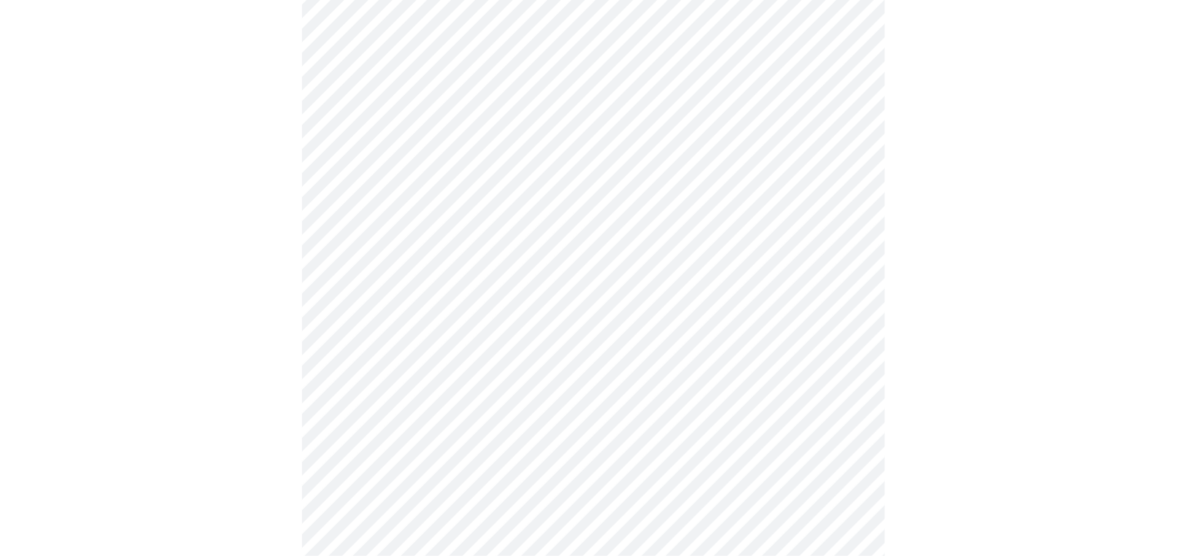
scroll to position [292, 0]
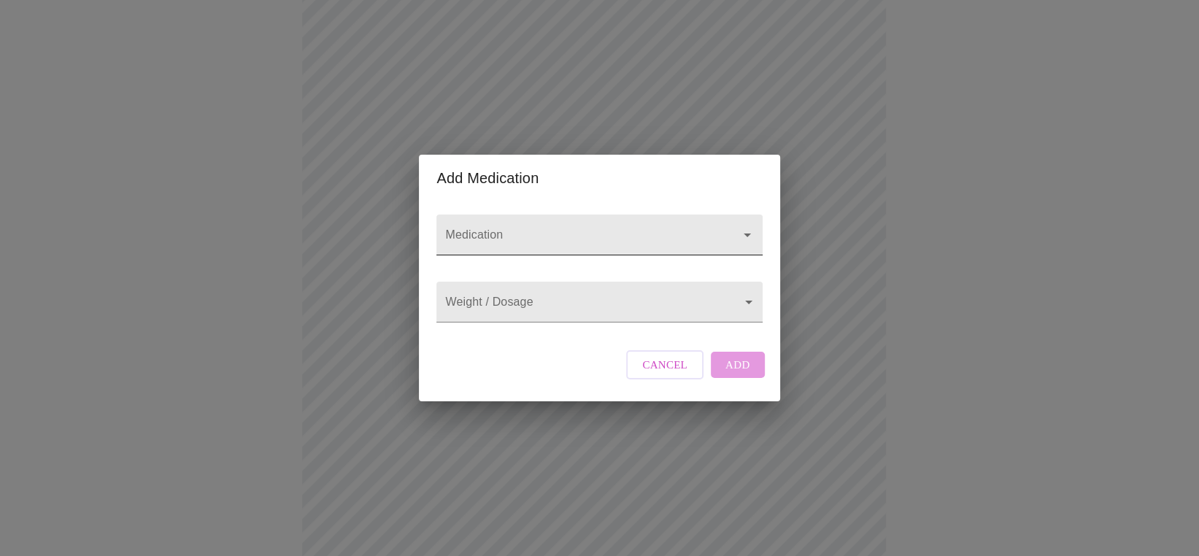
click at [746, 226] on icon "Open" at bounding box center [747, 235] width 18 height 18
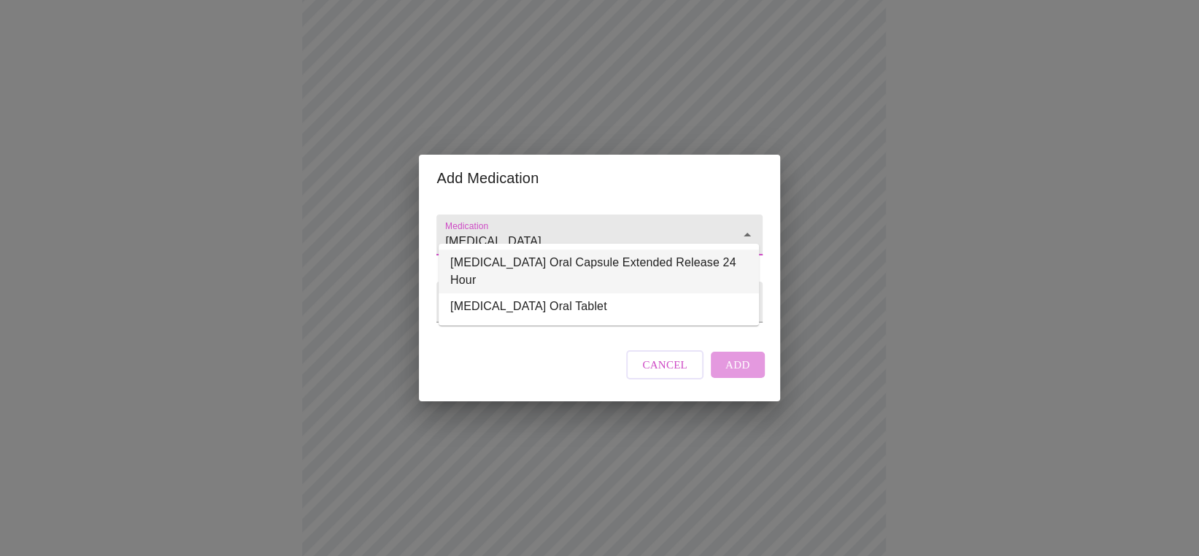
click at [672, 255] on li "Effexor XR Oral Capsule Extended Release 24 Hour" at bounding box center [598, 272] width 320 height 44
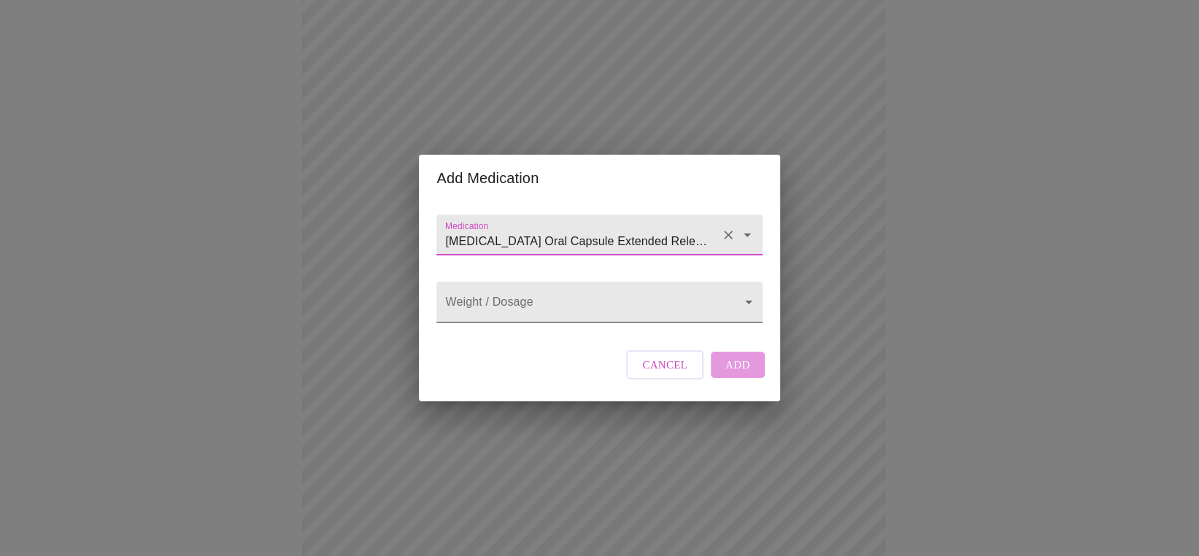
type input "Effexor XR Oral Capsule Extended Release 24 Hour"
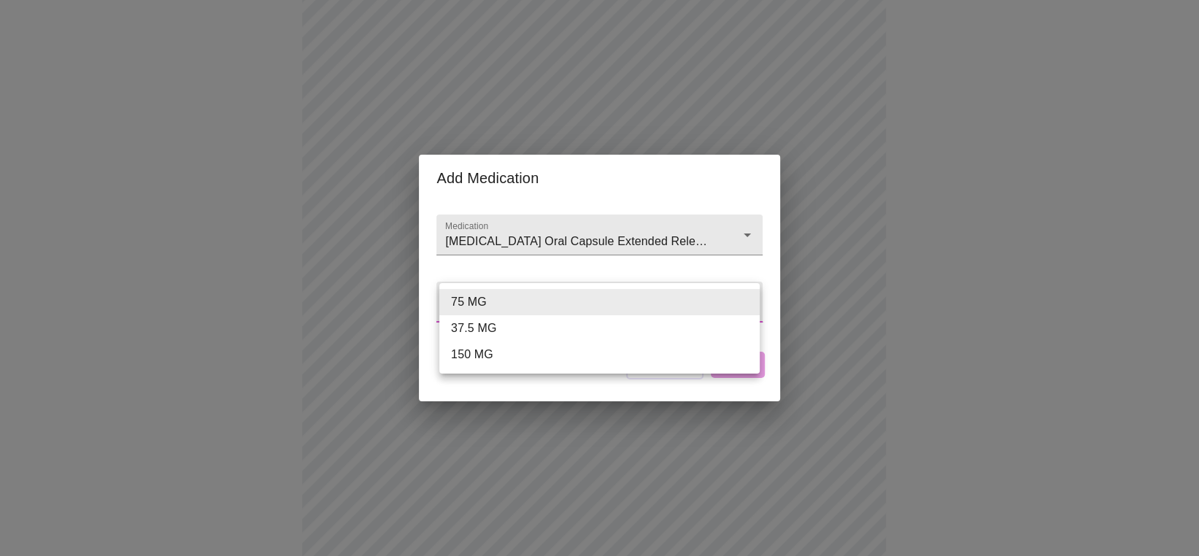
click at [743, 301] on body "MyMenopauseRx Appointments Messaging Labs Uploads Medications Community Refer a…" at bounding box center [599, 358] width 1187 height 1288
click at [488, 358] on li "150 MG" at bounding box center [599, 354] width 320 height 26
type input "150 MG"
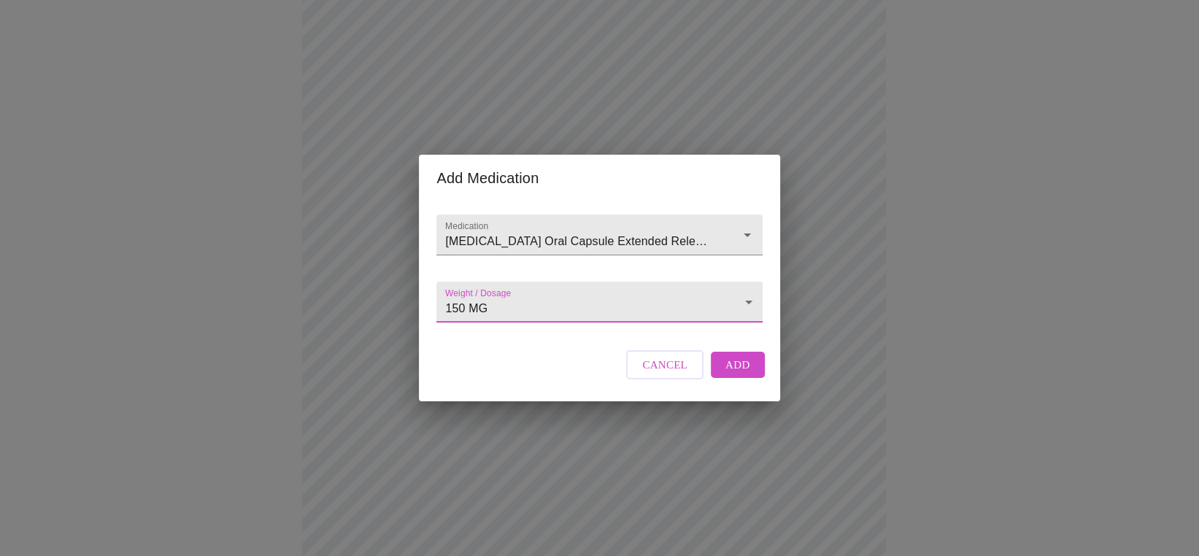
click at [754, 378] on button "Add" at bounding box center [738, 365] width 54 height 26
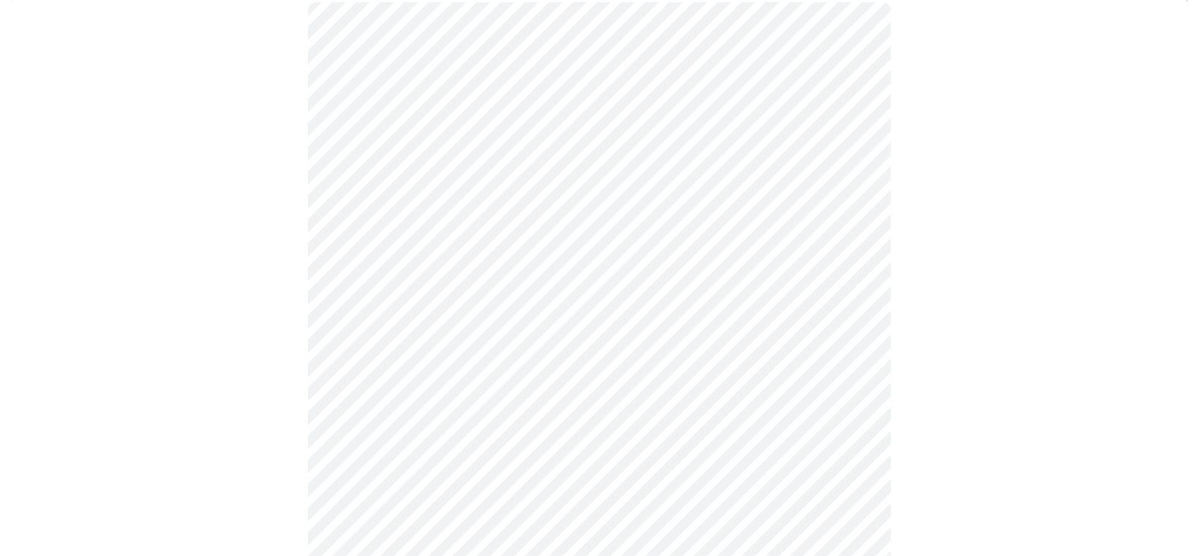
scroll to position [55, 0]
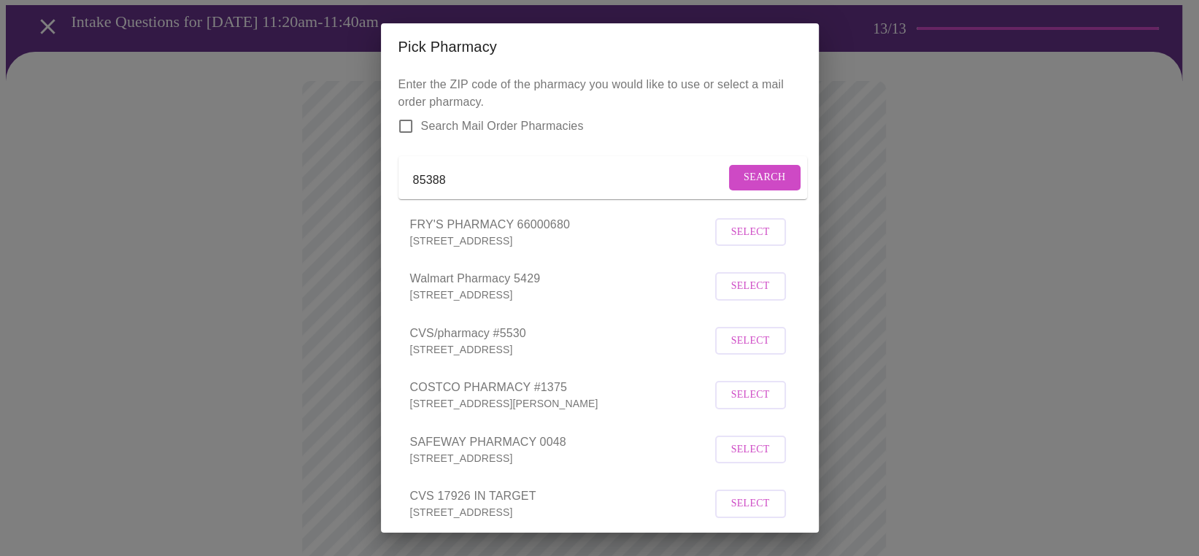
click at [525, 186] on input "85388" at bounding box center [569, 180] width 312 height 23
type input "85374"
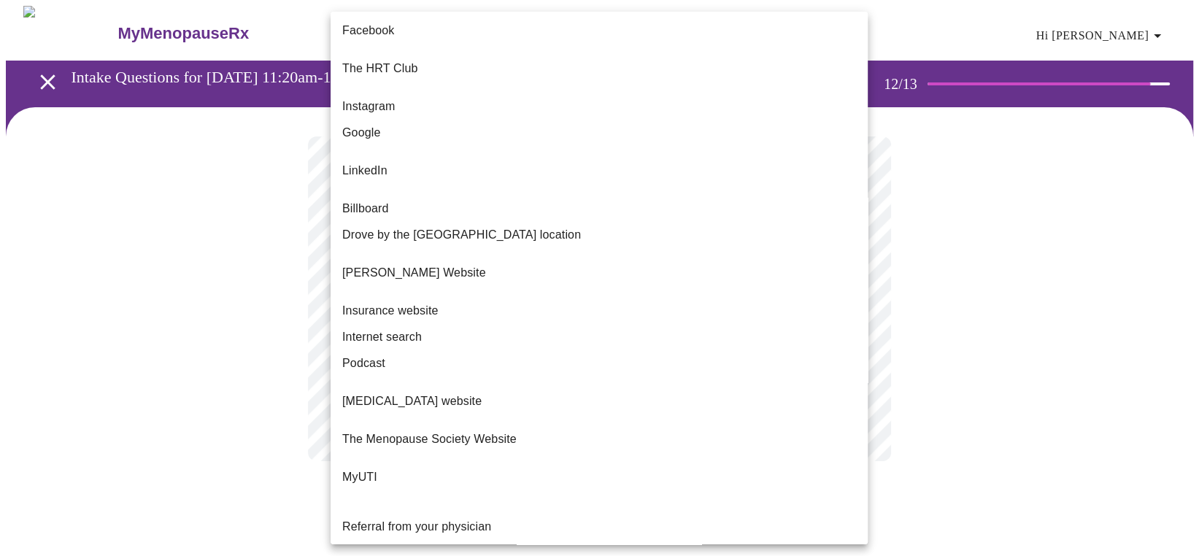
click at [850, 293] on body "MyMenopauseRx Appointments Messaging Labs Uploads Medications Community Refer a…" at bounding box center [599, 248] width 1187 height 484
click at [365, 124] on span "Google" at bounding box center [361, 133] width 39 height 18
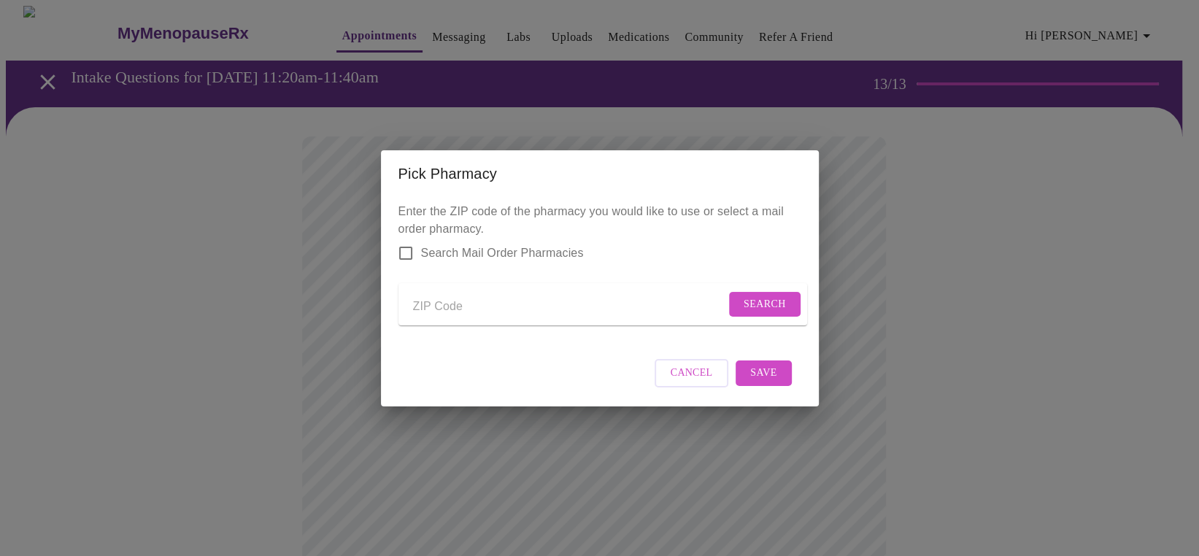
click at [592, 298] on input "Send a message to your care team" at bounding box center [569, 306] width 312 height 23
click at [587, 308] on input "Send a message to your care team" at bounding box center [569, 306] width 312 height 23
type input "85374"
click at [746, 295] on span "Search" at bounding box center [764, 304] width 42 height 18
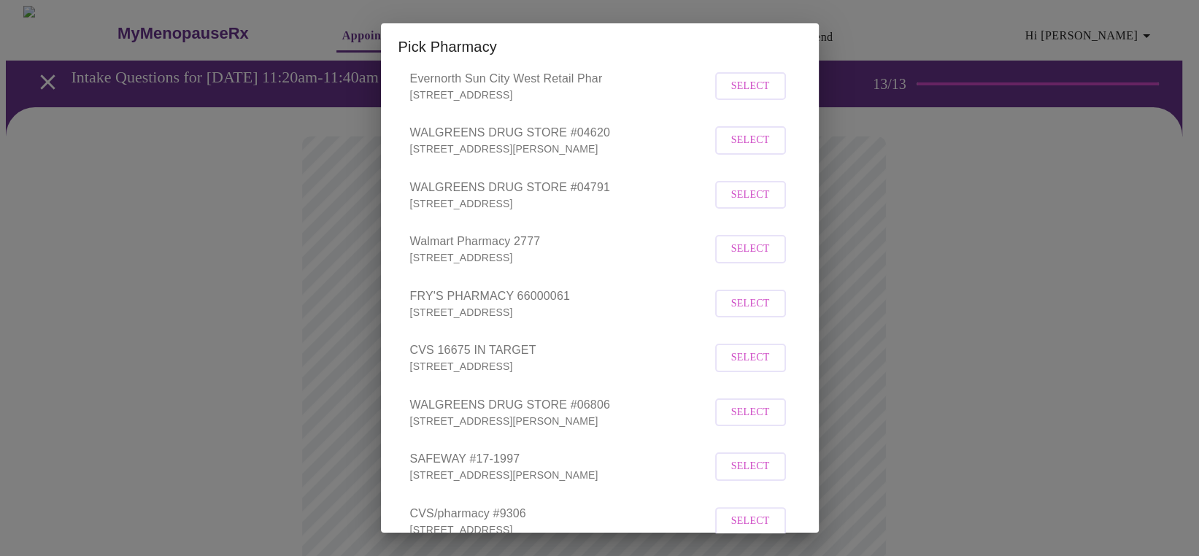
scroll to position [292, 0]
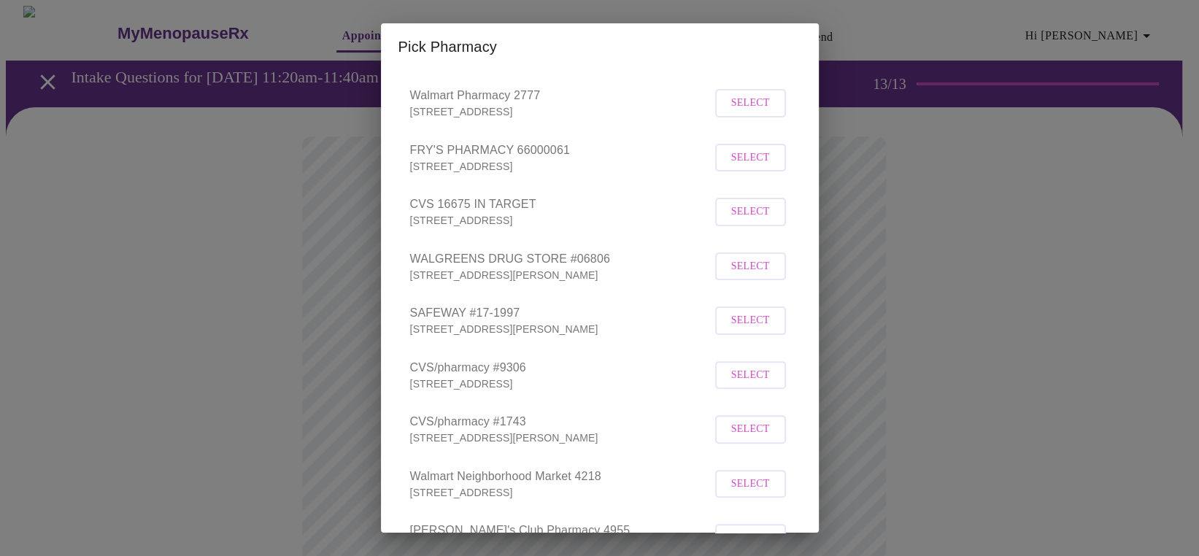
click at [731, 330] on span "Select" at bounding box center [750, 321] width 39 height 18
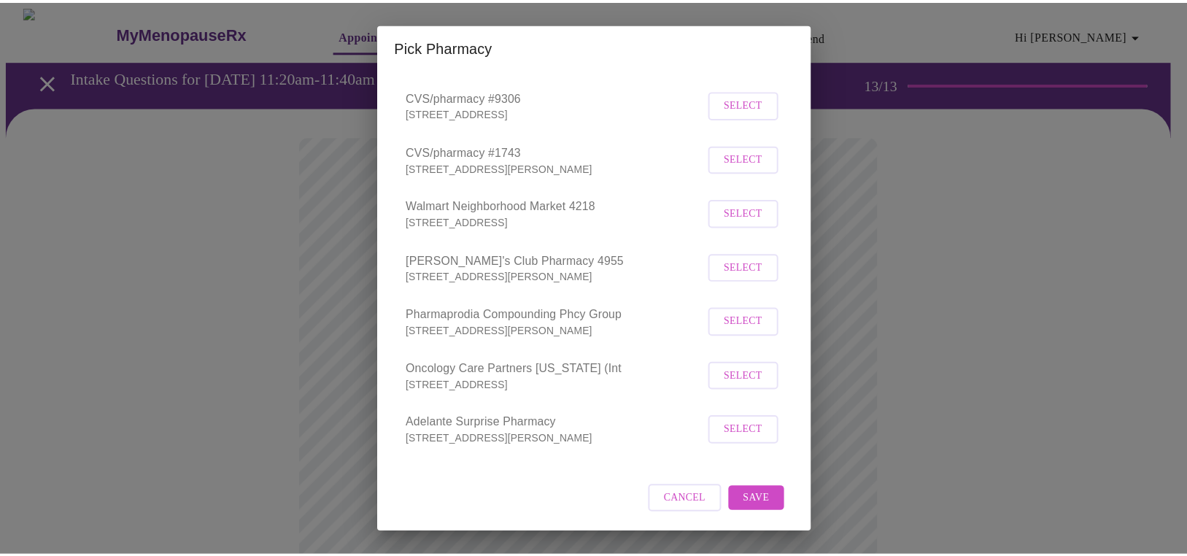
scroll to position [573, 0]
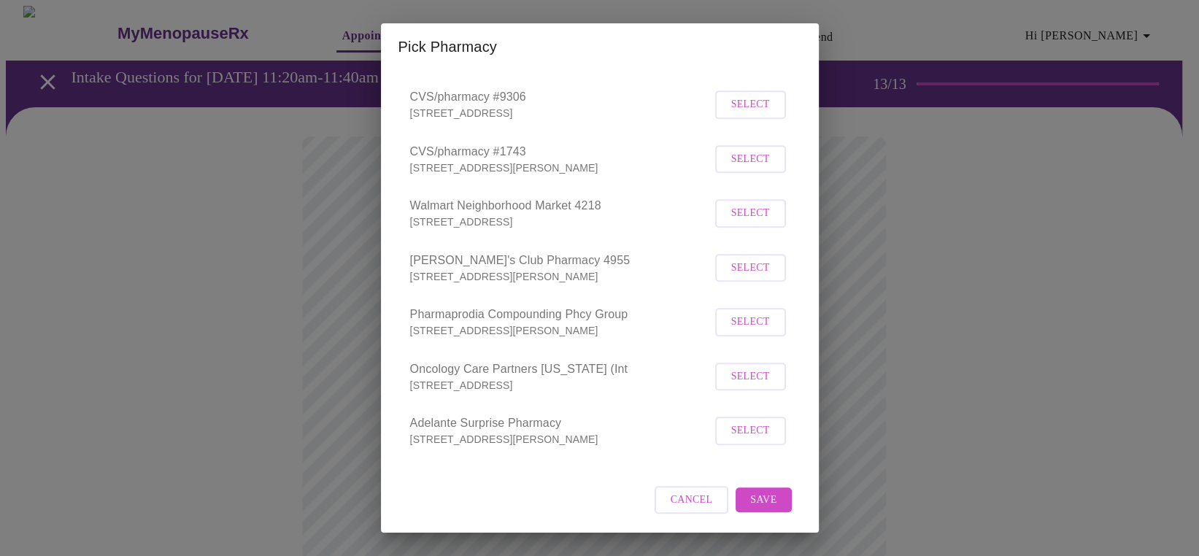
click at [750, 503] on span "Save" at bounding box center [763, 500] width 26 height 18
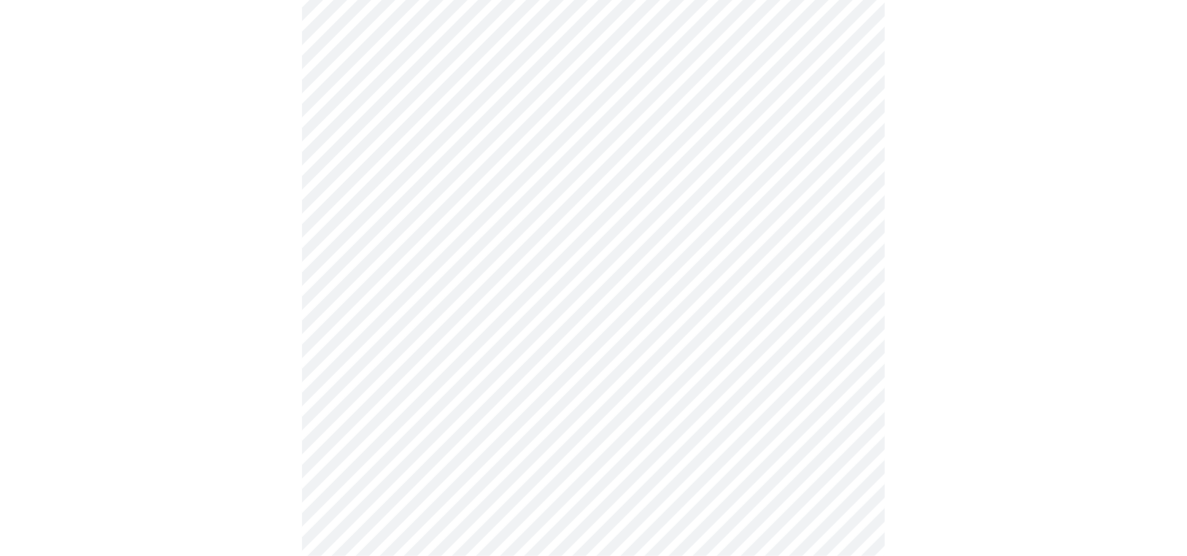
scroll to position [785, 0]
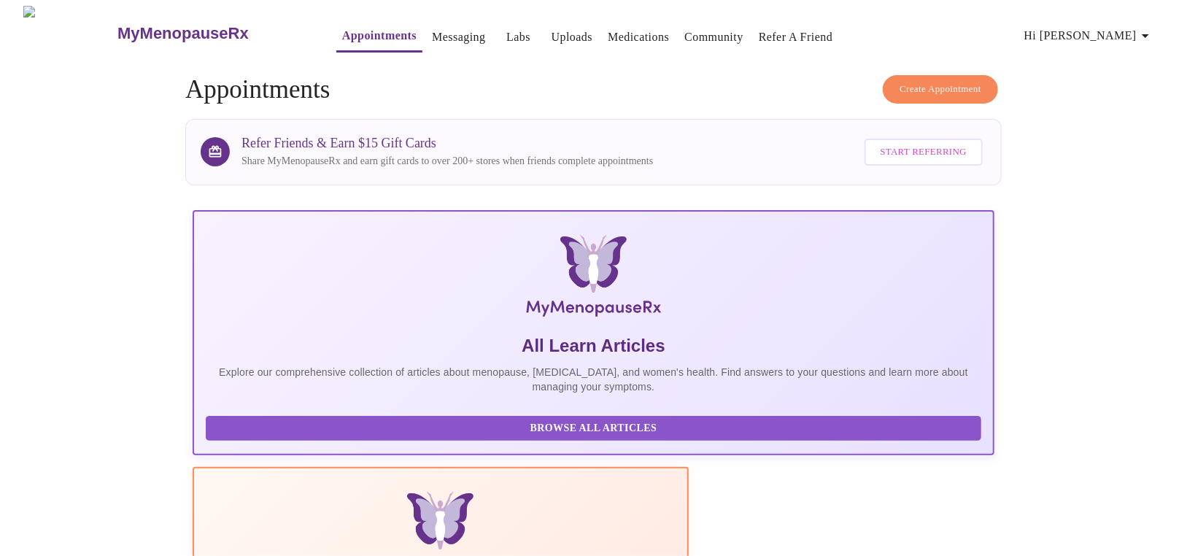
click at [1153, 32] on icon "button" at bounding box center [1146, 36] width 18 height 18
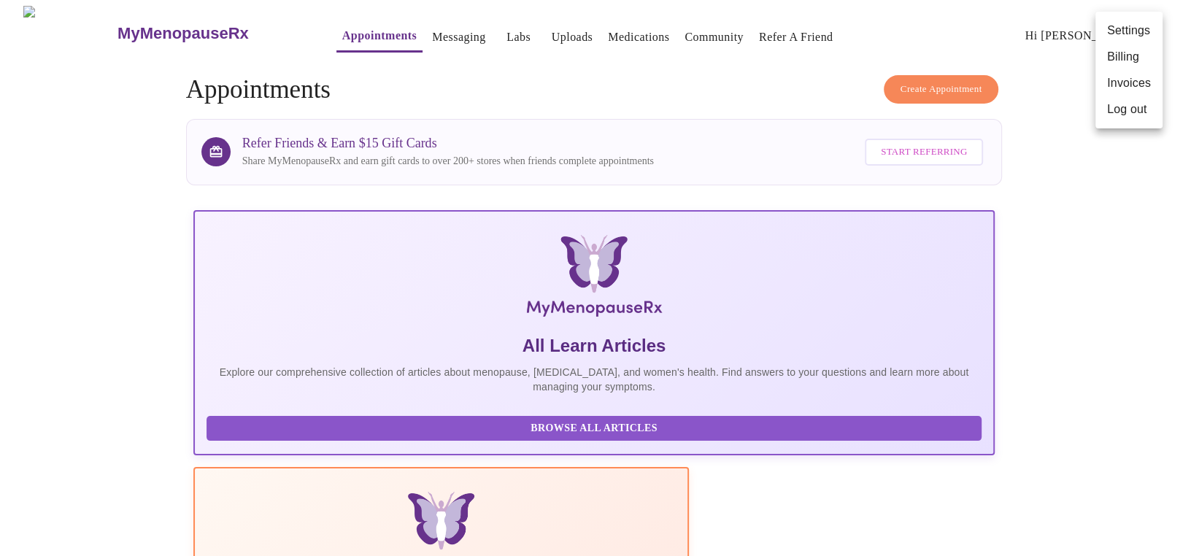
click at [1049, 234] on div at bounding box center [599, 278] width 1199 height 556
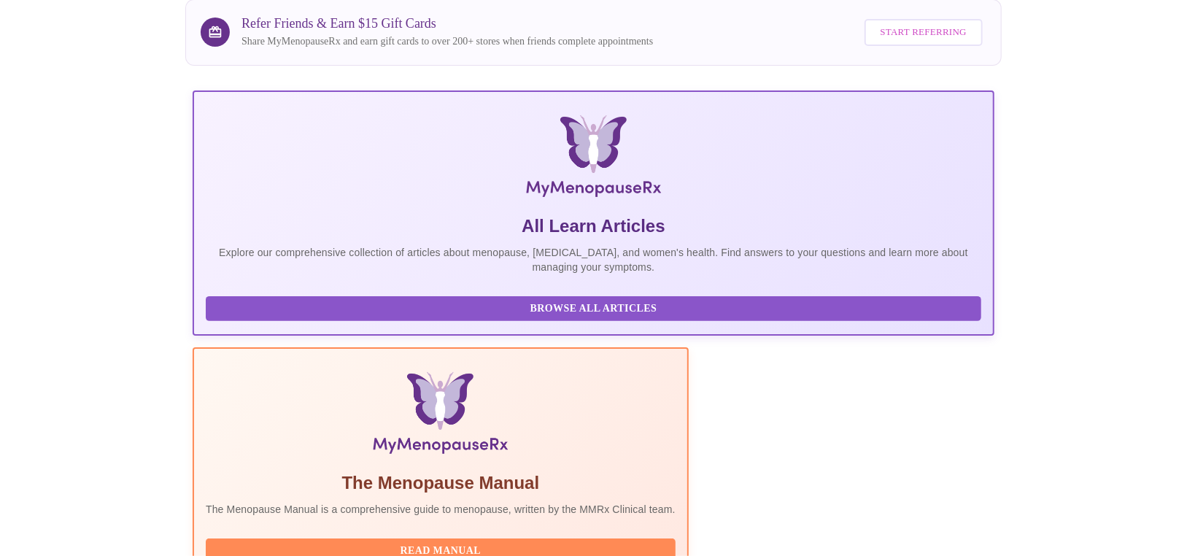
scroll to position [240, 0]
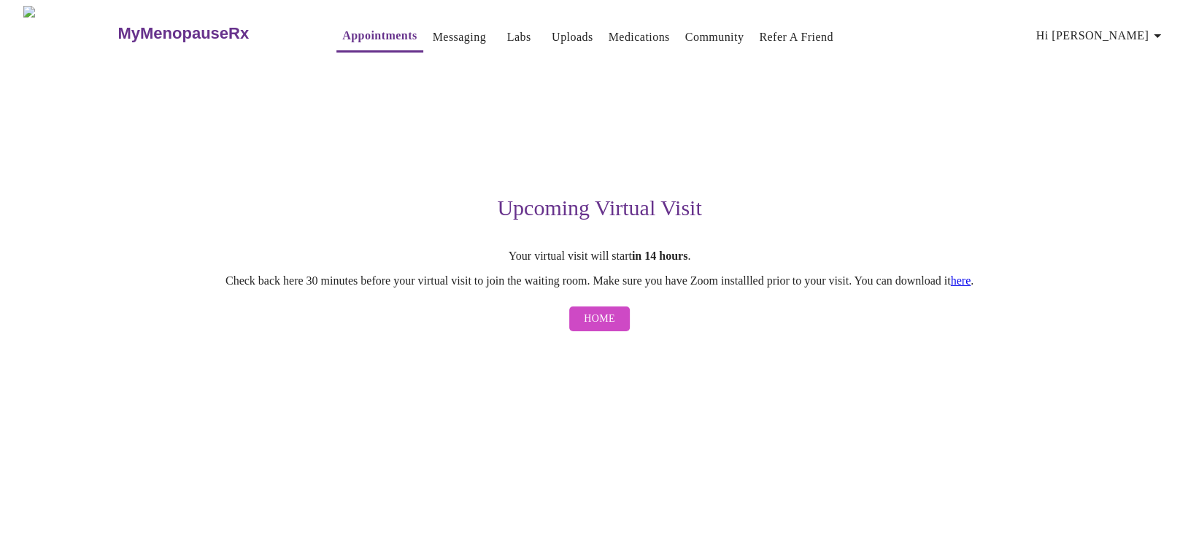
click at [571, 328] on button "Home" at bounding box center [599, 319] width 61 height 26
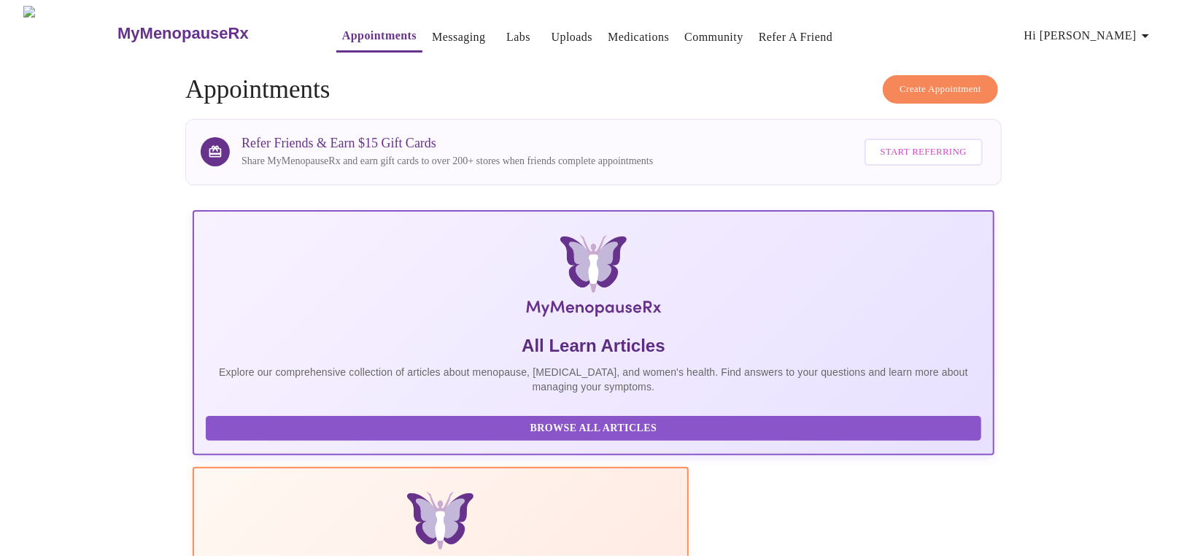
click at [438, 31] on link "Messaging" at bounding box center [458, 37] width 53 height 20
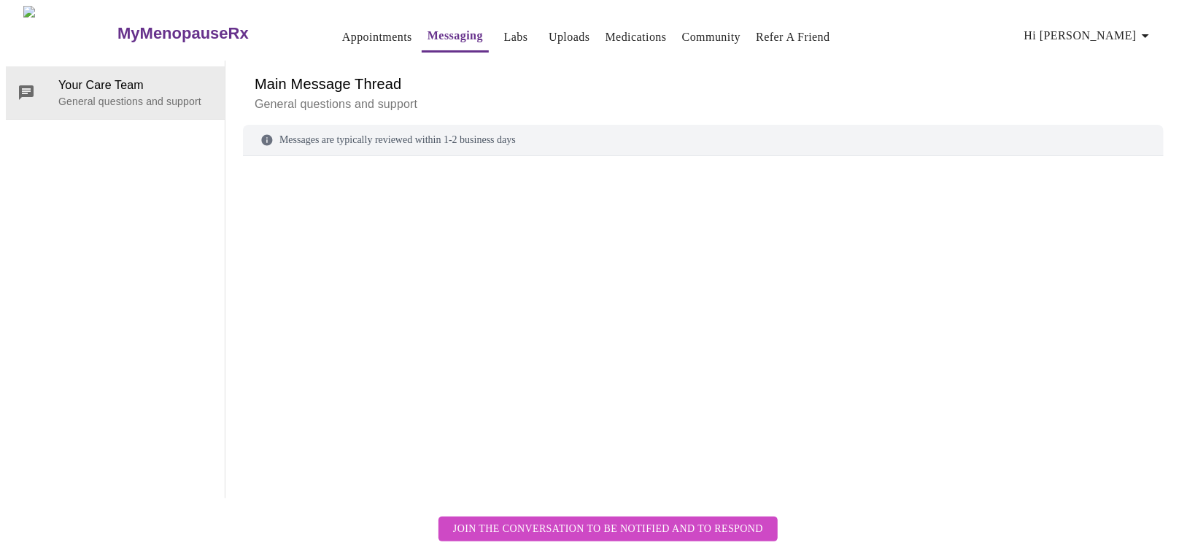
scroll to position [55, 0]
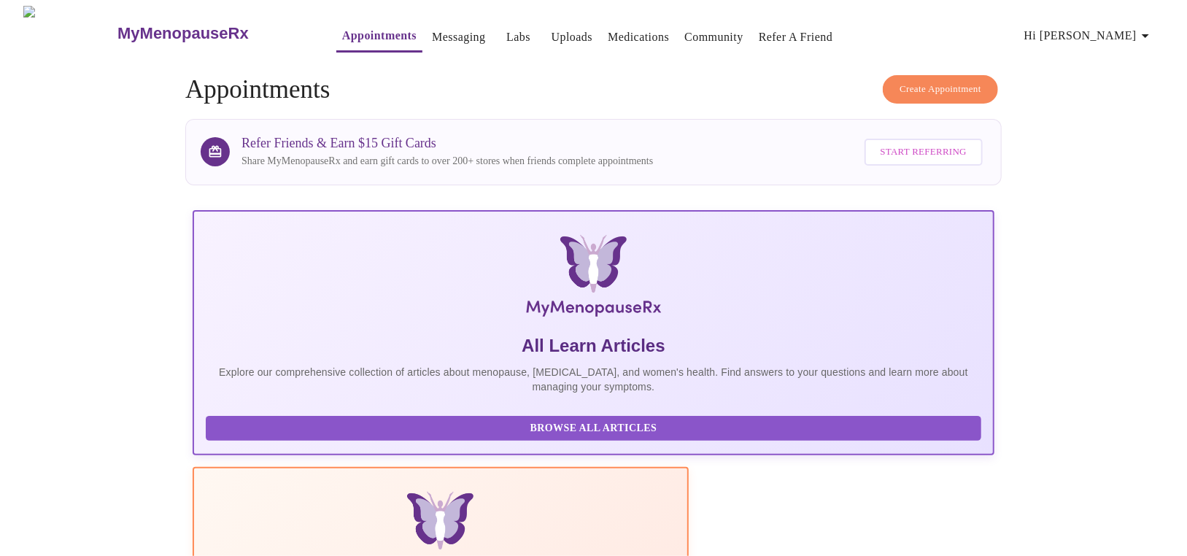
click at [1154, 28] on icon "button" at bounding box center [1146, 36] width 18 height 18
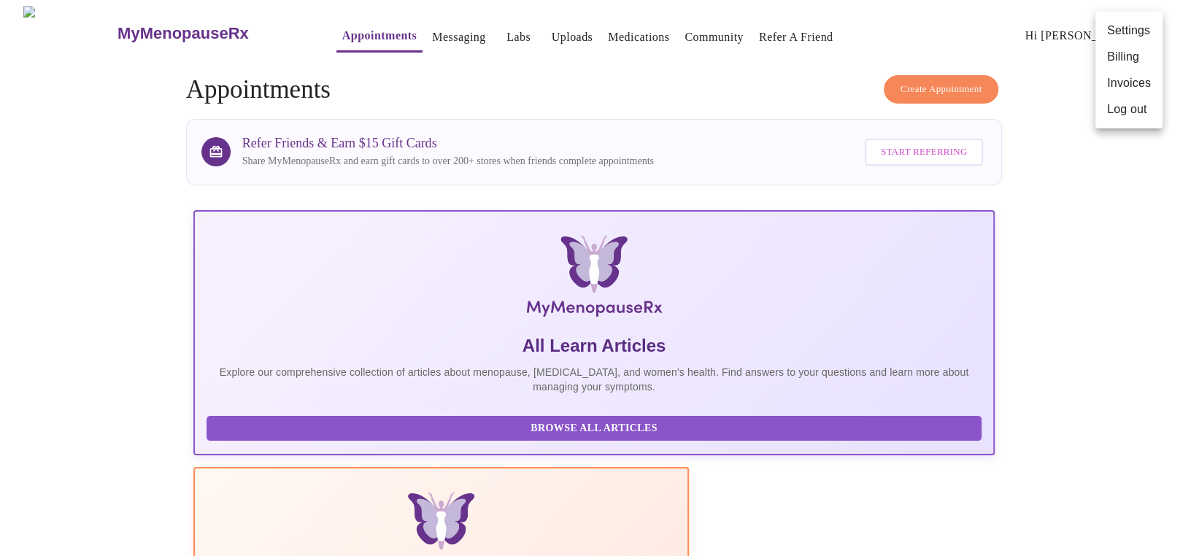
click at [1116, 285] on div at bounding box center [599, 278] width 1199 height 556
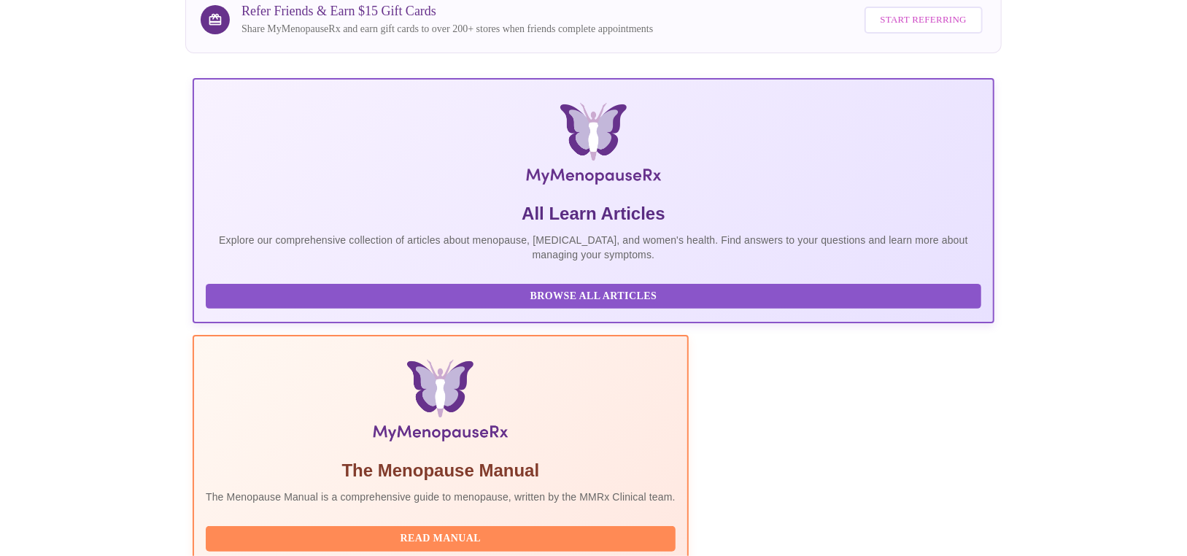
scroll to position [240, 0]
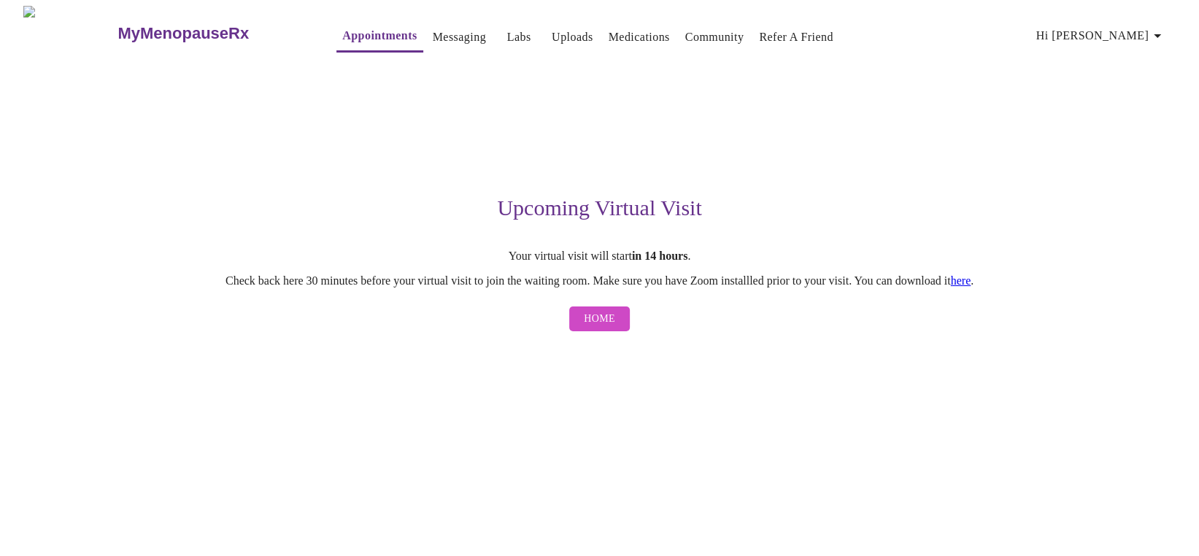
click at [342, 26] on link "Appointments" at bounding box center [379, 36] width 74 height 20
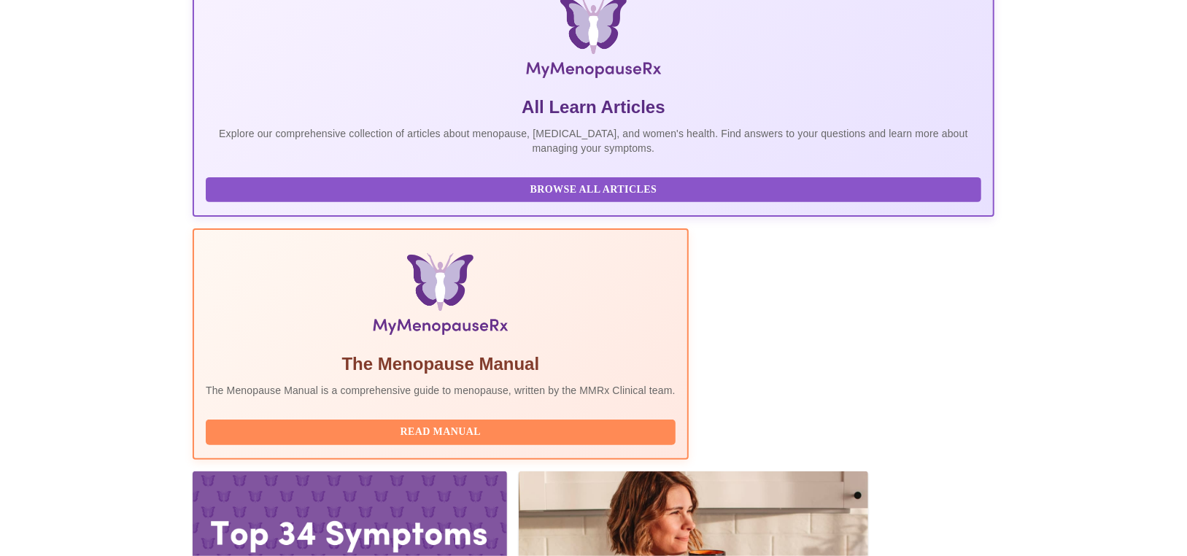
scroll to position [240, 0]
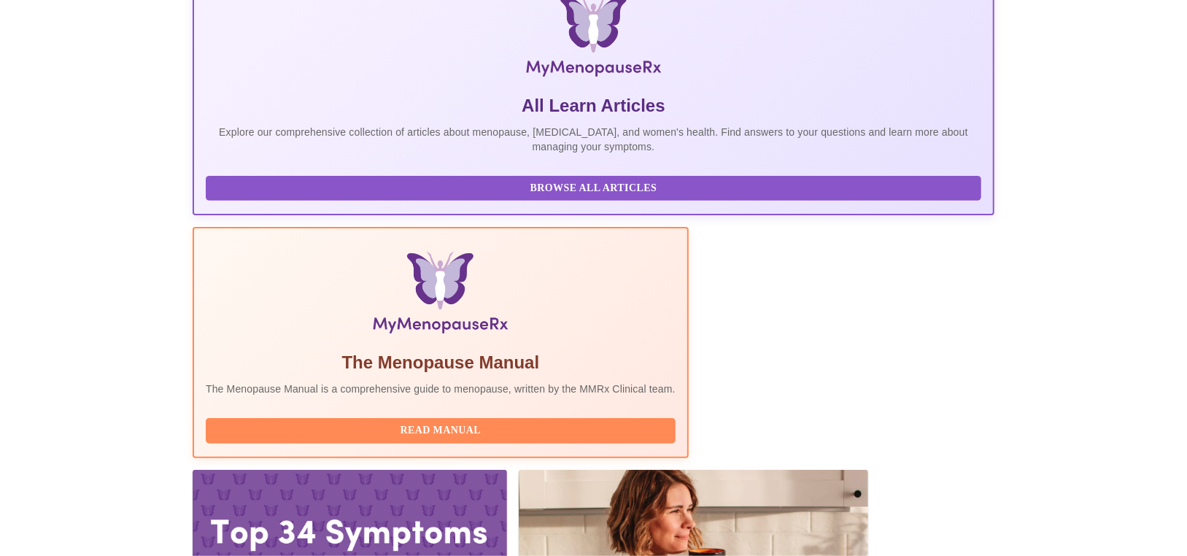
drag, startPoint x: 298, startPoint y: 352, endPoint x: 376, endPoint y: 352, distance: 77.3
copy h3 "[PERSON_NAME]"
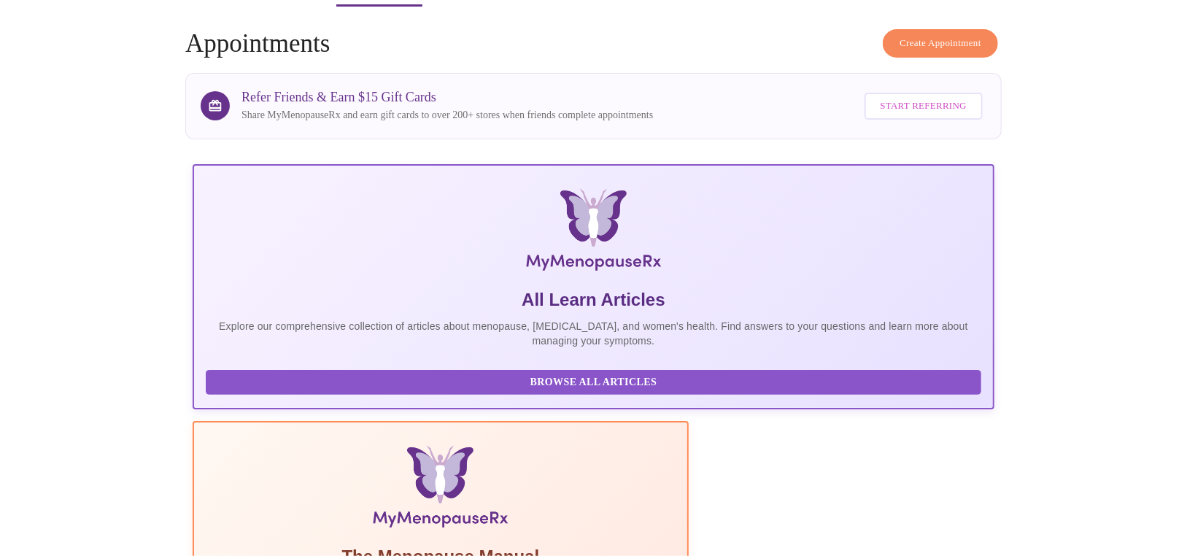
scroll to position [0, 0]
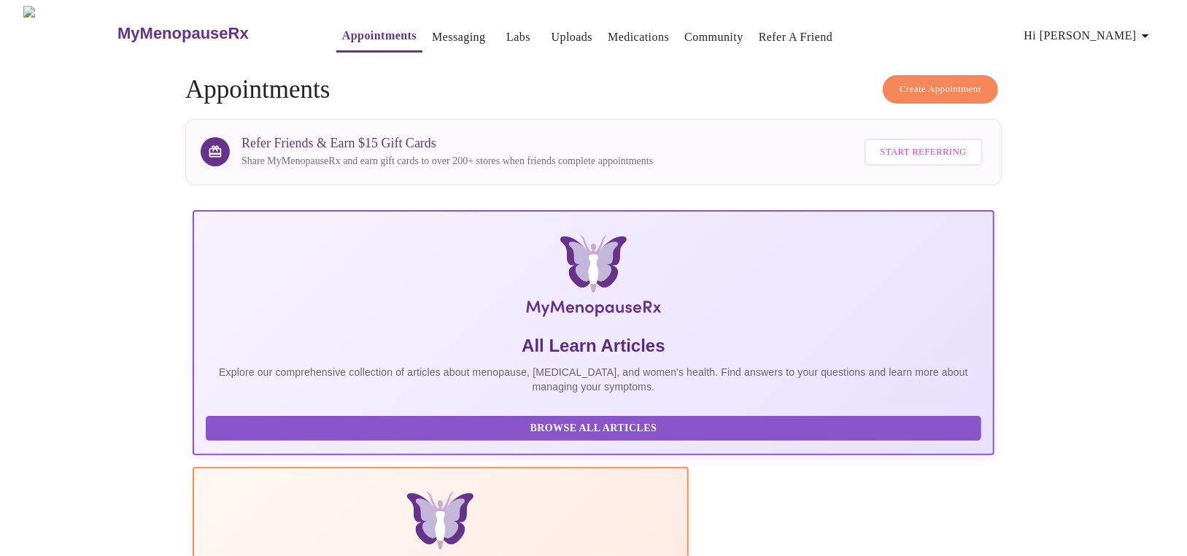
click at [161, 24] on h3 "MyMenopauseRx" at bounding box center [182, 33] width 131 height 19
click at [117, 24] on h3 "MyMenopauseRx" at bounding box center [182, 33] width 131 height 19
click at [913, 86] on span "Create Appointment" at bounding box center [941, 89] width 82 height 17
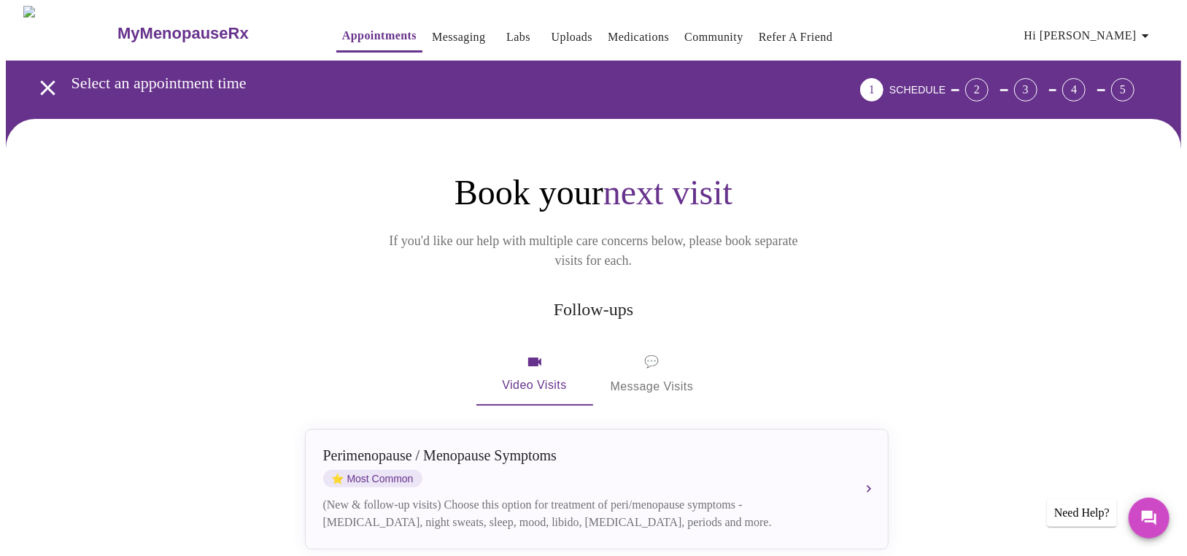
click at [1148, 27] on icon "button" at bounding box center [1146, 36] width 18 height 18
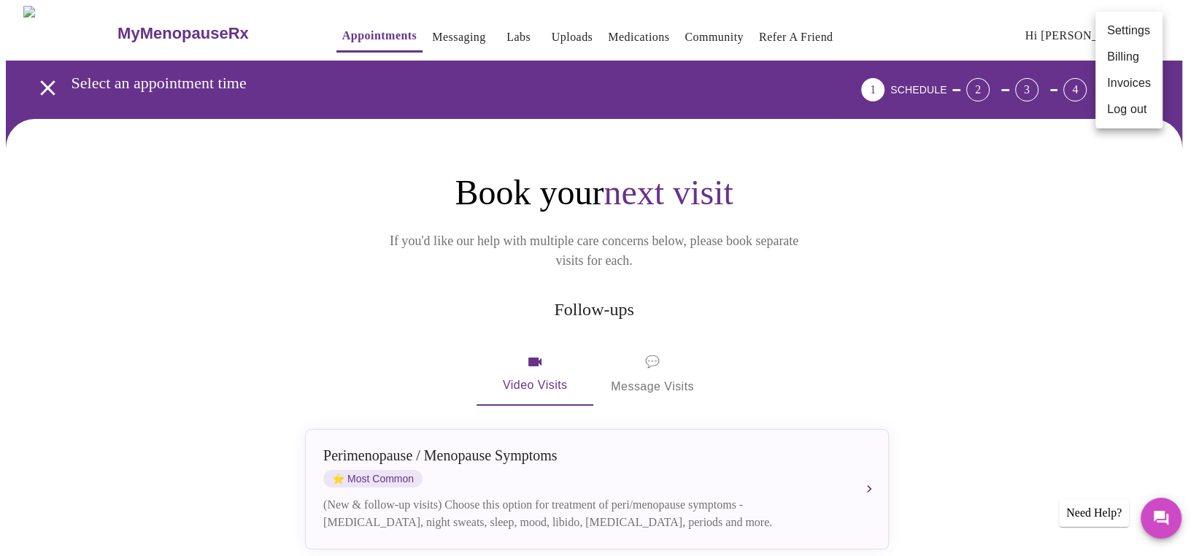
click at [1124, 27] on li "Settings" at bounding box center [1128, 31] width 67 height 26
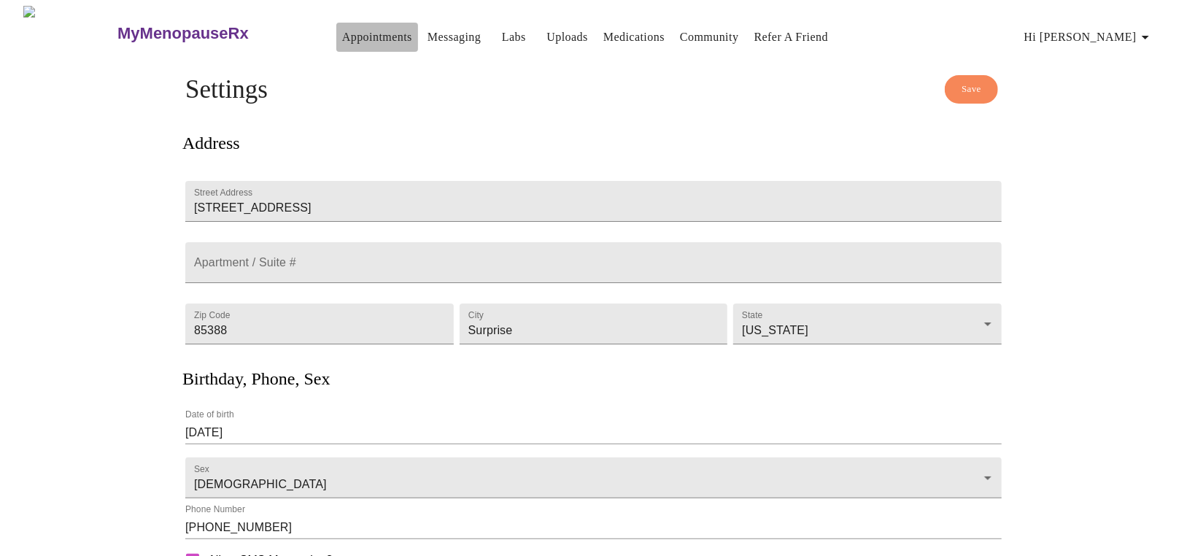
click at [342, 33] on link "Appointments" at bounding box center [377, 37] width 70 height 20
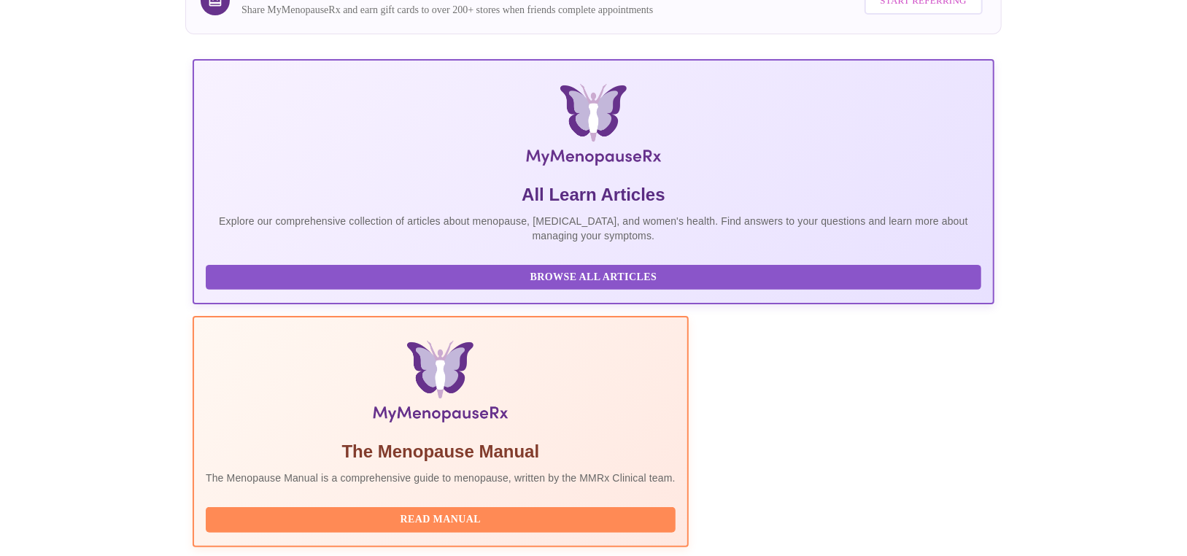
scroll to position [240, 0]
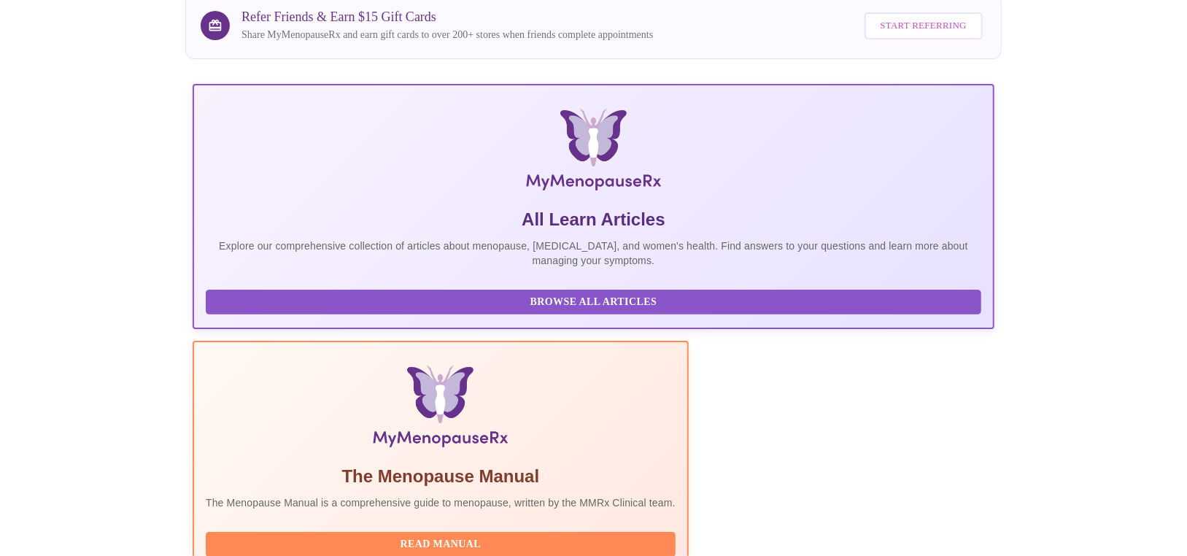
scroll to position [125, 0]
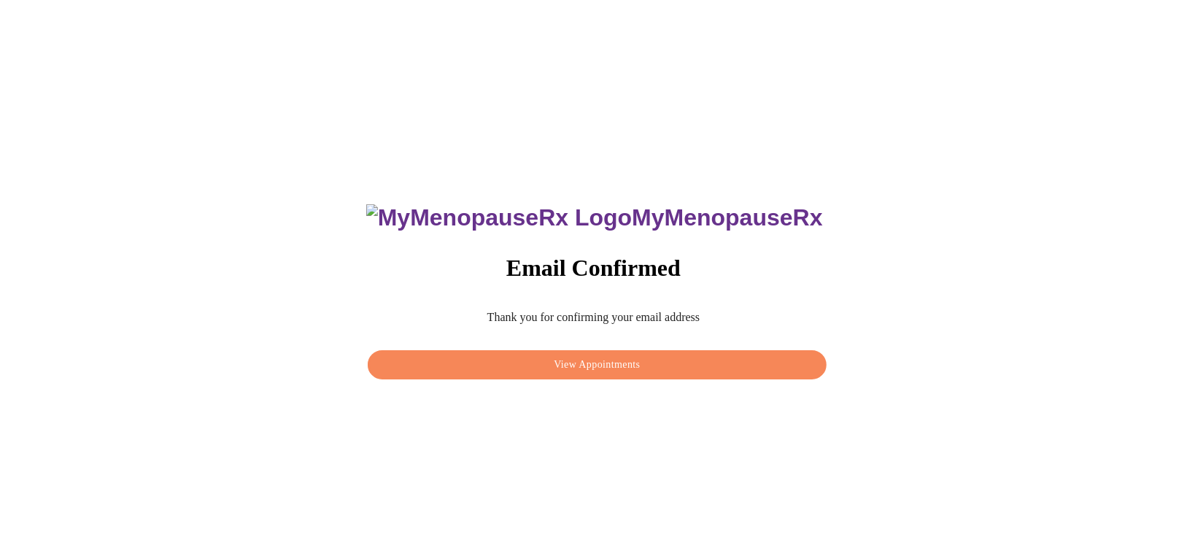
click at [628, 366] on span "View Appointments" at bounding box center [597, 365] width 425 height 18
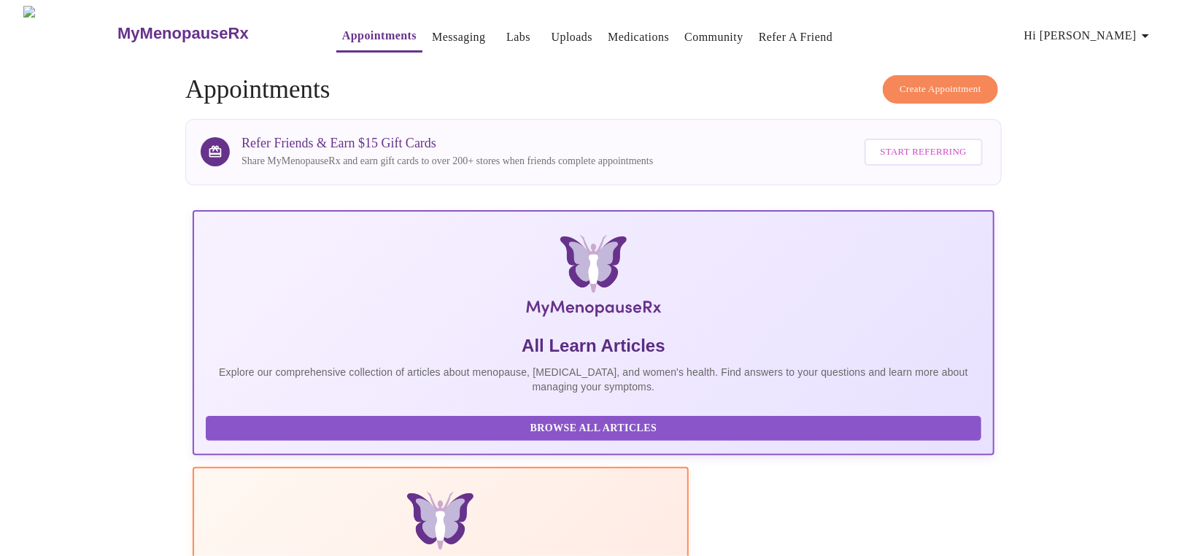
scroll to position [240, 0]
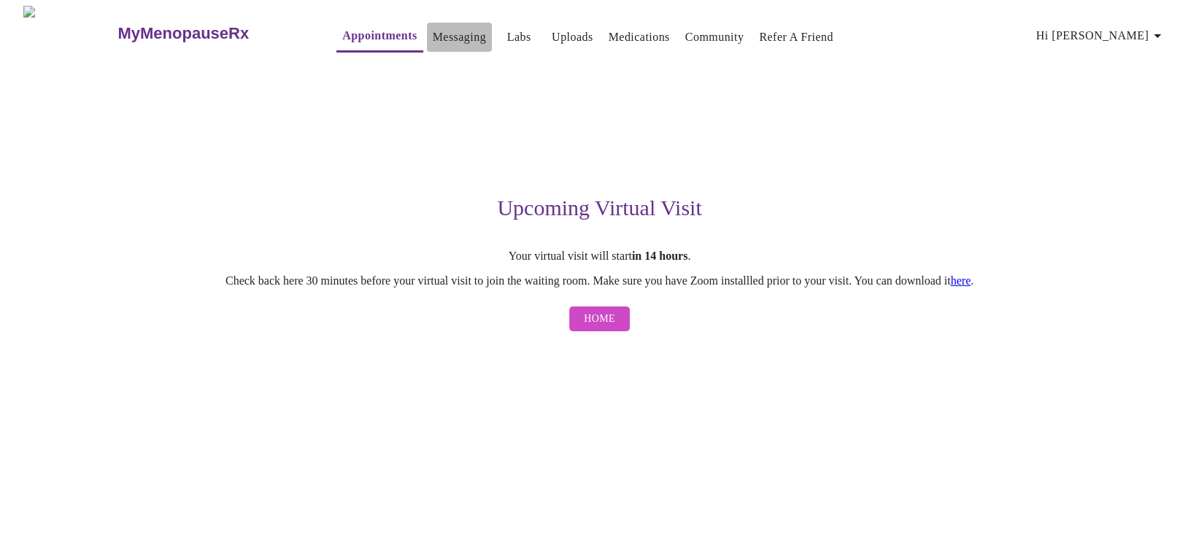
click at [433, 27] on link "Messaging" at bounding box center [459, 37] width 53 height 20
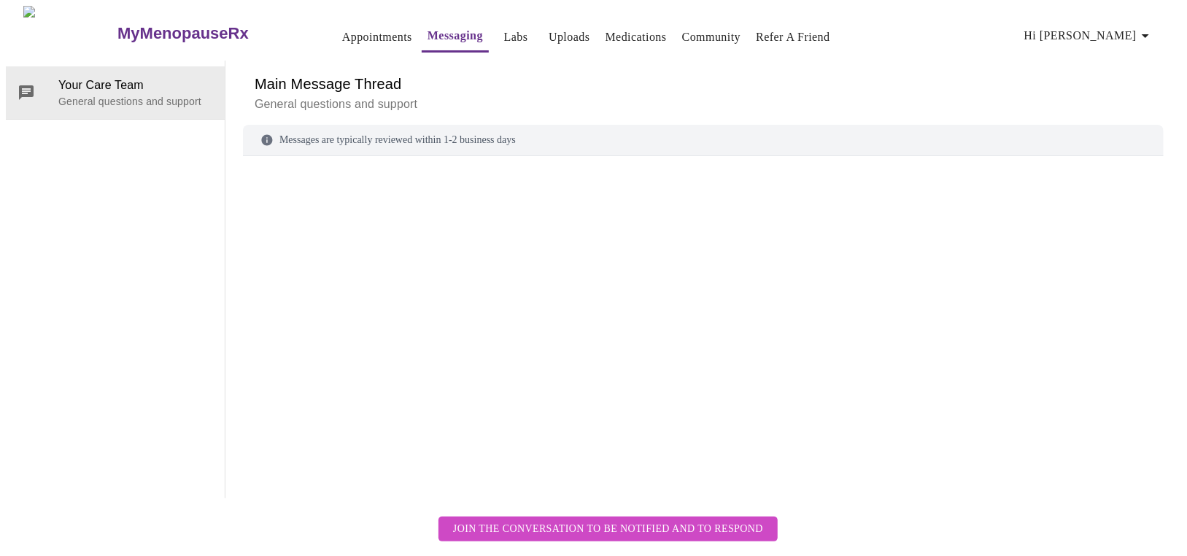
scroll to position [55, 0]
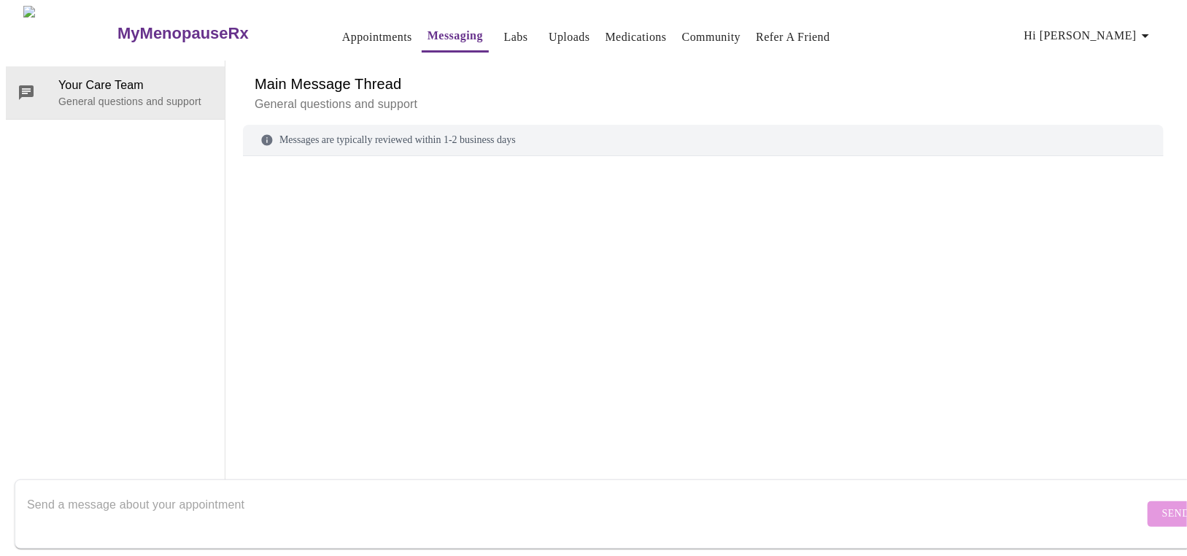
click at [133, 490] on textarea "Send a message about your appointment" at bounding box center [585, 513] width 1117 height 47
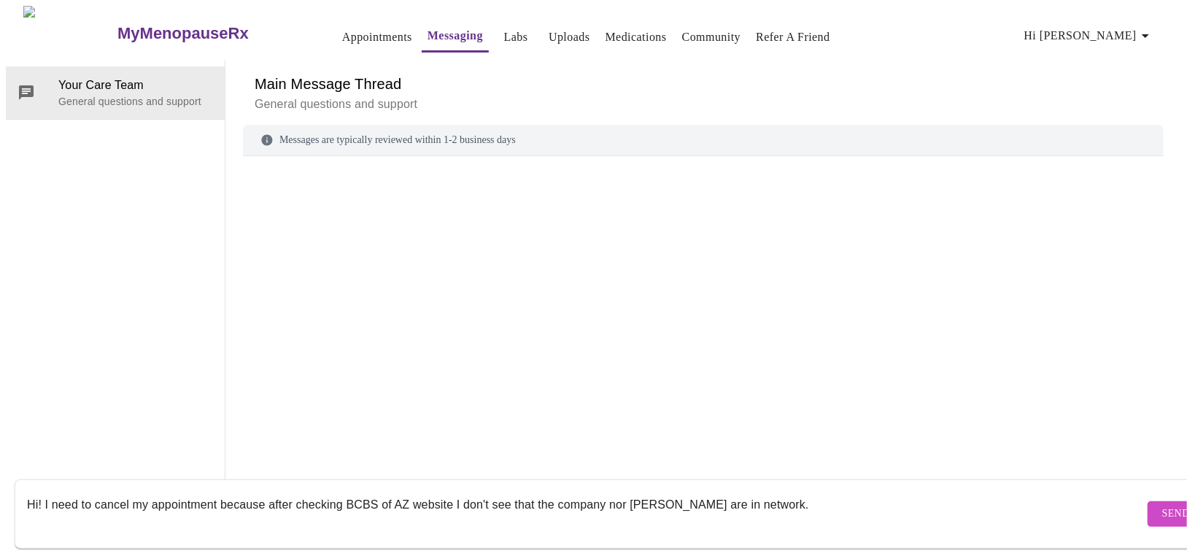
type textarea "Hi! I need to cancel my appointment because after checking BCBS of AZ website I…"
click at [1162, 508] on span "Send" at bounding box center [1176, 514] width 28 height 18
